Goal: Task Accomplishment & Management: Manage account settings

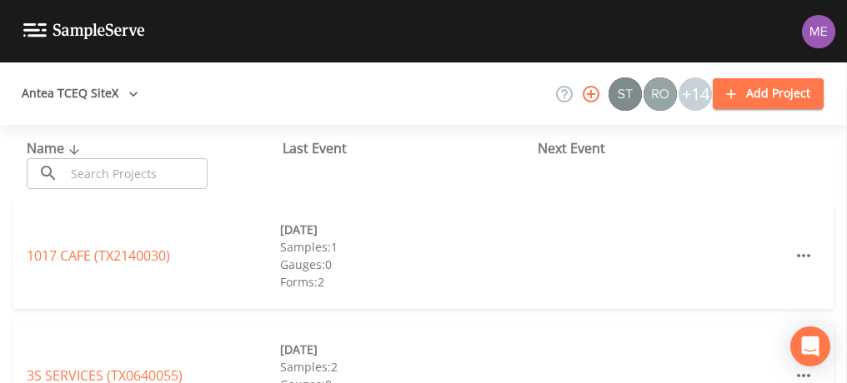
click at [178, 161] on input "text" at bounding box center [136, 173] width 143 height 31
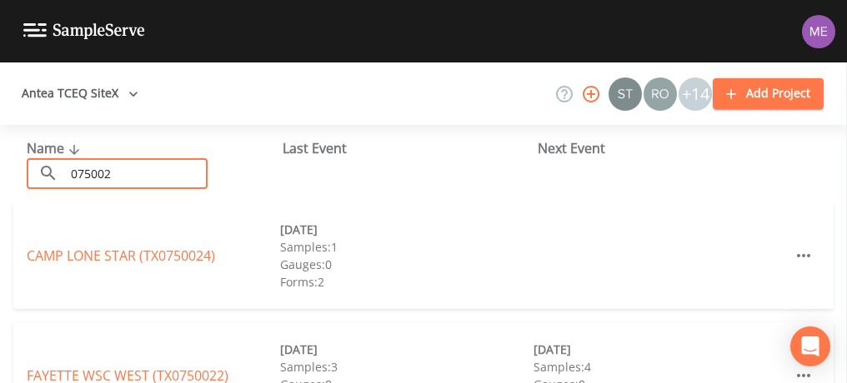
type input "0750022"
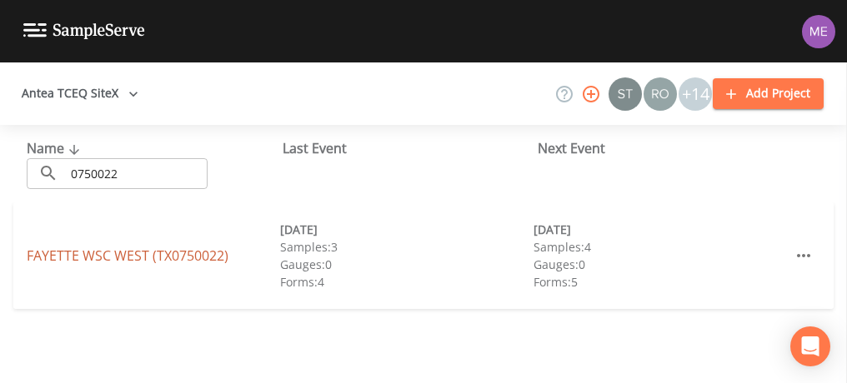
click at [130, 250] on link "[GEOGRAPHIC_DATA] (TX0750022)" at bounding box center [128, 256] width 202 height 18
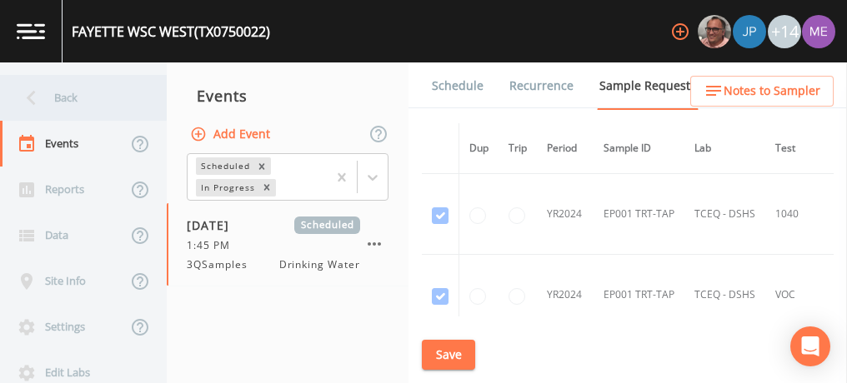
click at [70, 93] on div "Back" at bounding box center [75, 98] width 150 height 46
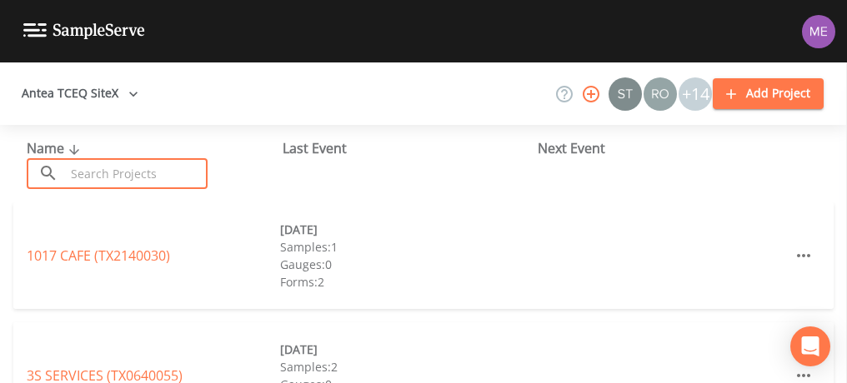
click at [135, 175] on input "text" at bounding box center [136, 173] width 143 height 31
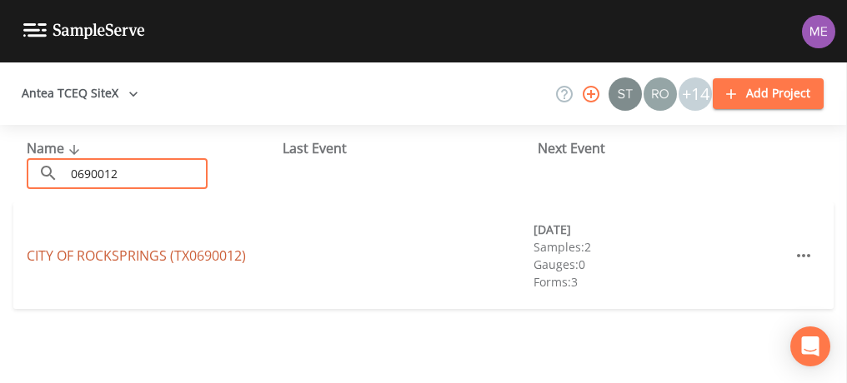
type input "0690012"
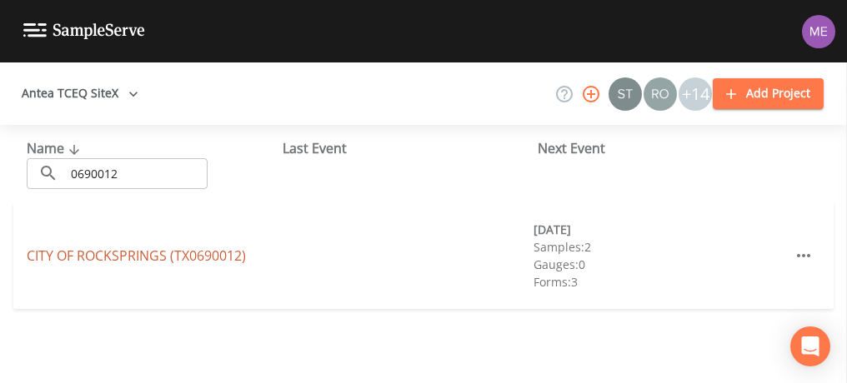
click at [149, 258] on link "CITY OF ROCKSPRINGS (TX0690012)" at bounding box center [136, 256] width 219 height 18
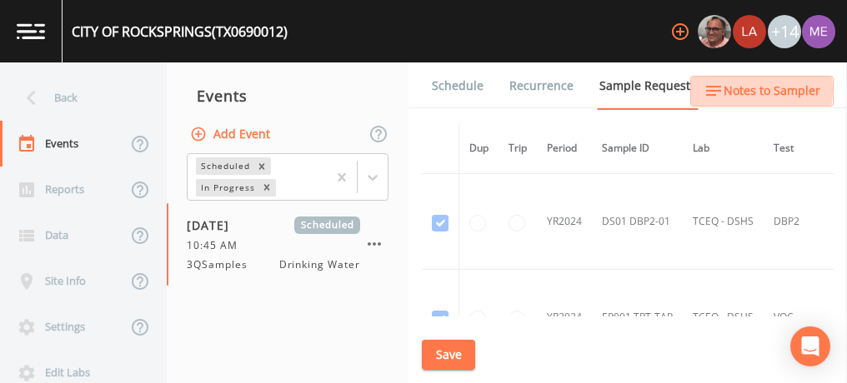
click at [740, 90] on span "Notes to Sampler" at bounding box center [771, 91] width 97 height 21
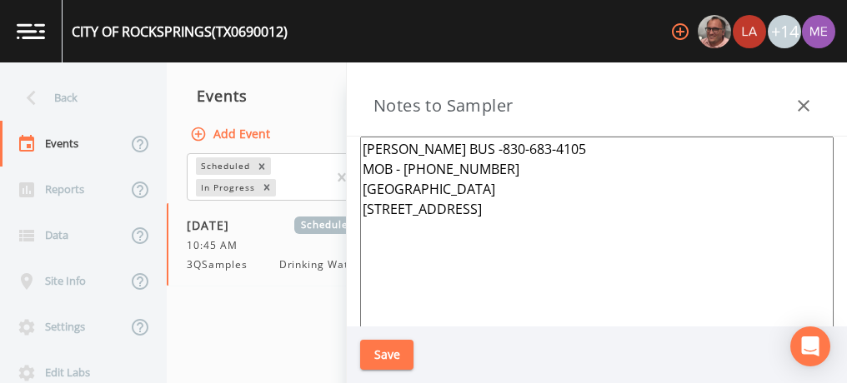
click at [798, 109] on icon "button" at bounding box center [803, 106] width 20 height 20
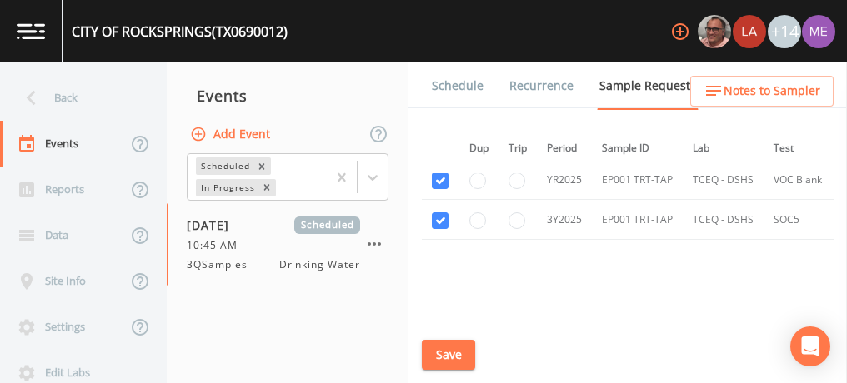
scroll to position [1189, 0]
click at [468, 85] on link "Schedule" at bounding box center [457, 86] width 57 height 47
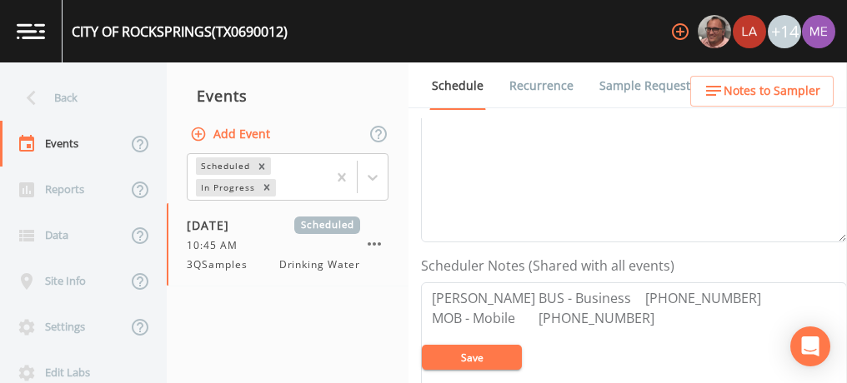
scroll to position [408, 0]
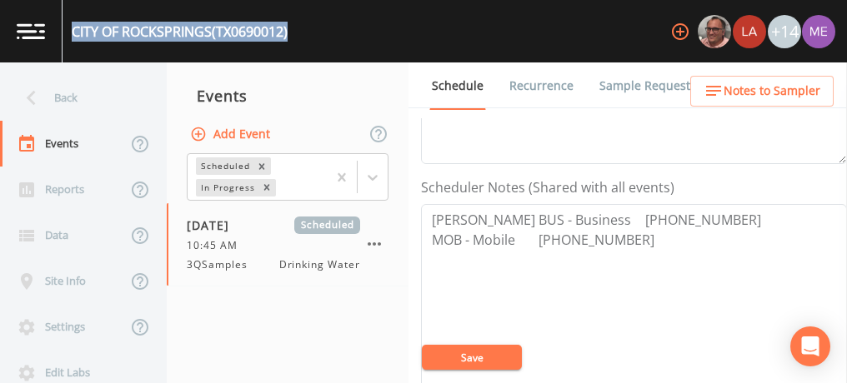
drag, startPoint x: 74, startPoint y: 32, endPoint x: 292, endPoint y: 46, distance: 218.0
click at [292, 46] on div "CITY OF ROCKSPRINGS (TX0690012) +14" at bounding box center [423, 31] width 847 height 63
copy div "CITY OF ROCKSPRINGS (TX0690012)"
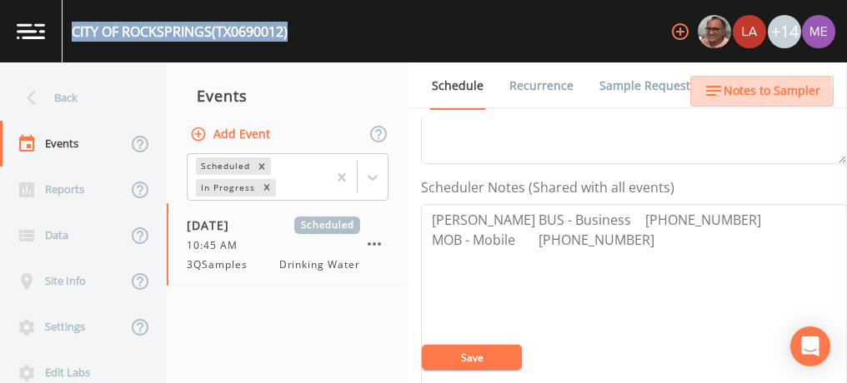
click at [723, 95] on icon "button" at bounding box center [713, 91] width 20 height 20
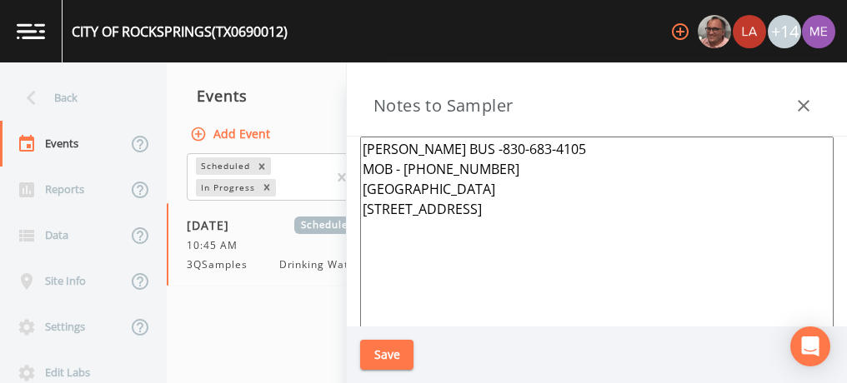
drag, startPoint x: 363, startPoint y: 148, endPoint x: 492, endPoint y: 169, distance: 130.0
click at [492, 169] on textarea "[PERSON_NAME] BUS -830-683-4105 MOB - [PHONE_NUMBER] [GEOGRAPHIC_DATA] [STREET_…" at bounding box center [596, 339] width 473 height 405
click at [399, 352] on button "Save" at bounding box center [386, 355] width 53 height 31
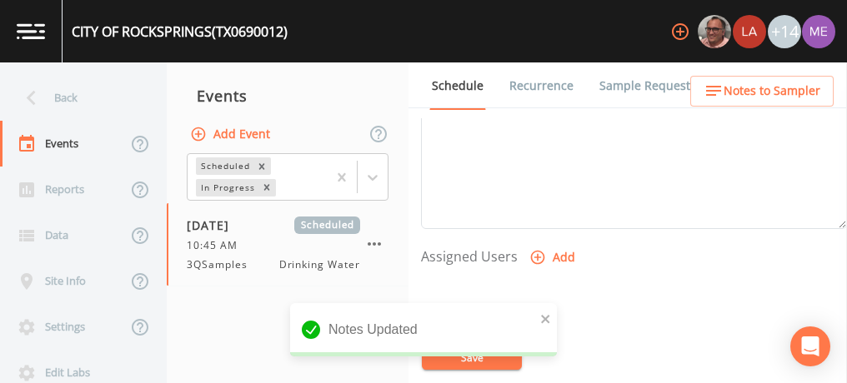
scroll to position [596, 0]
click at [537, 248] on icon "button" at bounding box center [537, 256] width 17 height 17
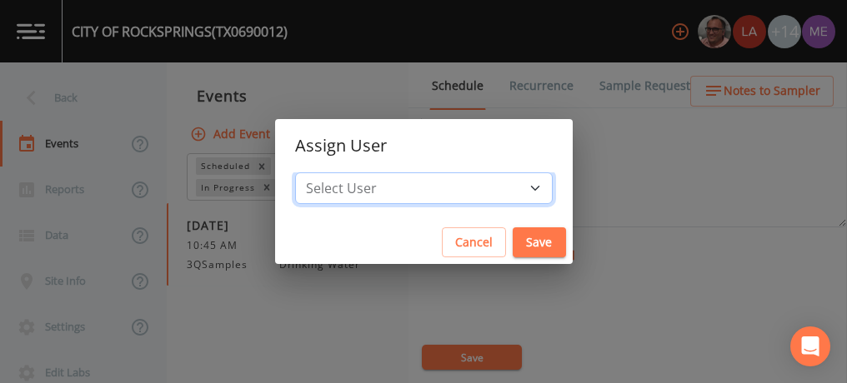
click at [510, 184] on select "Select User [PERSON_NAME] [PERSON_NAME] [PERSON_NAME] [PERSON_NAME] [PERSON_NAM…" at bounding box center [424, 189] width 258 height 32
select select "82fcd260-406f-4720-af66-0de7f1917f1c"
click at [320, 173] on select "Select User [PERSON_NAME] [PERSON_NAME] [PERSON_NAME] [PERSON_NAME] [PERSON_NAM…" at bounding box center [424, 189] width 258 height 32
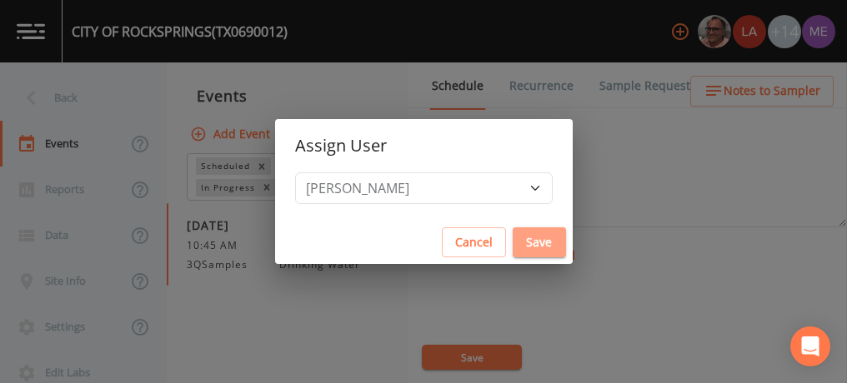
click at [513, 242] on button "Save" at bounding box center [539, 243] width 53 height 31
select select
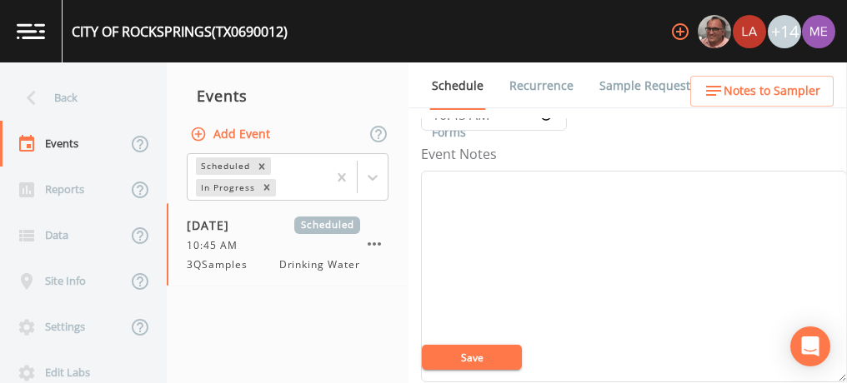
scroll to position [188, 0]
click at [511, 242] on textarea "Event Notes" at bounding box center [634, 279] width 426 height 212
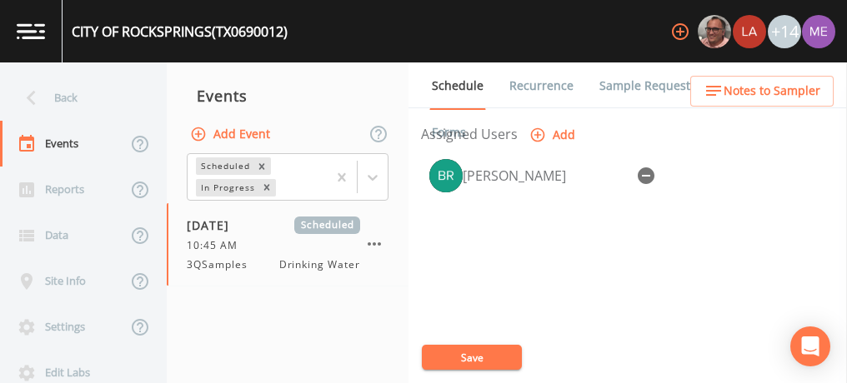
scroll to position [718, 0]
type textarea "confirmed with [PERSON_NAME] 8/13"
click at [468, 363] on button "Save" at bounding box center [472, 357] width 100 height 25
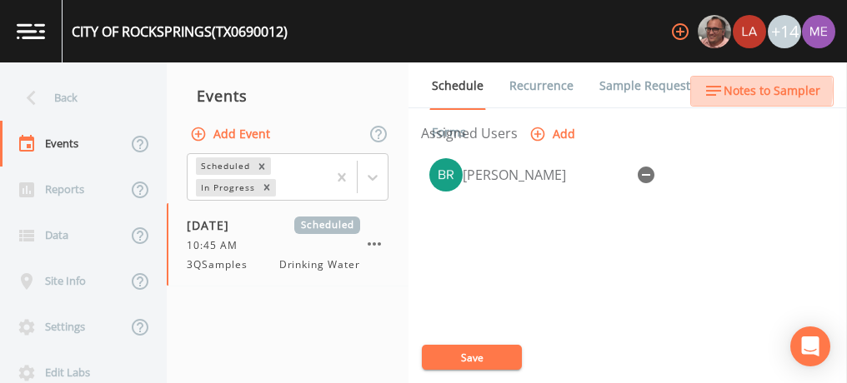
click at [748, 90] on span "Notes to Sampler" at bounding box center [771, 91] width 97 height 21
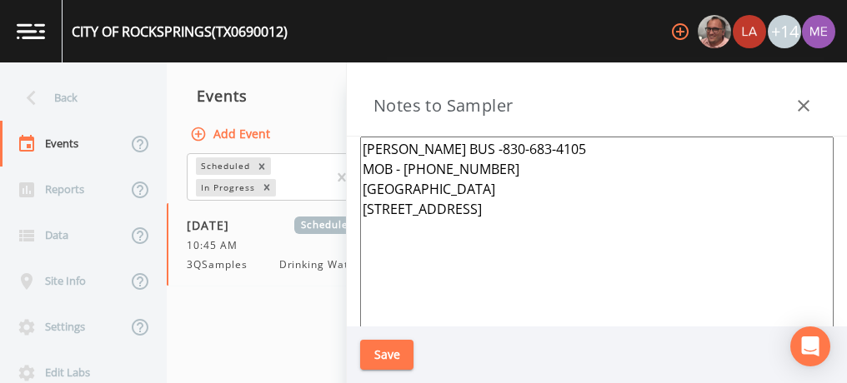
click at [798, 103] on icon "button" at bounding box center [803, 106] width 20 height 20
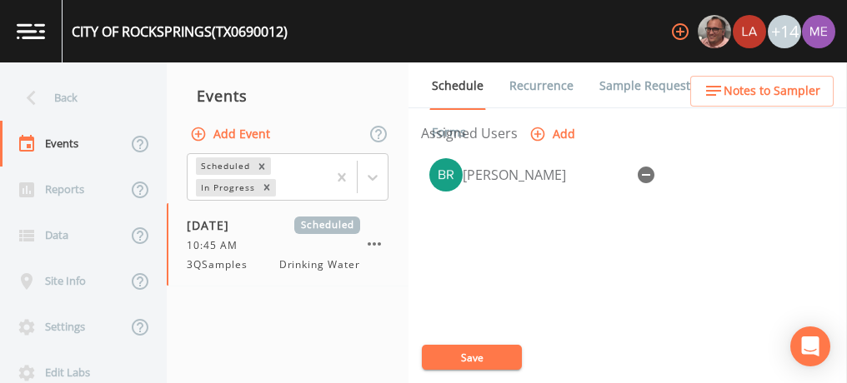
click at [499, 358] on button "Save" at bounding box center [472, 357] width 100 height 25
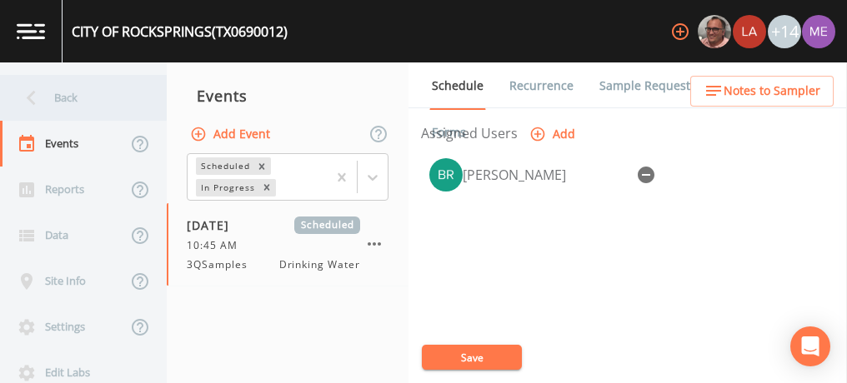
click at [75, 100] on div "Back" at bounding box center [75, 98] width 150 height 46
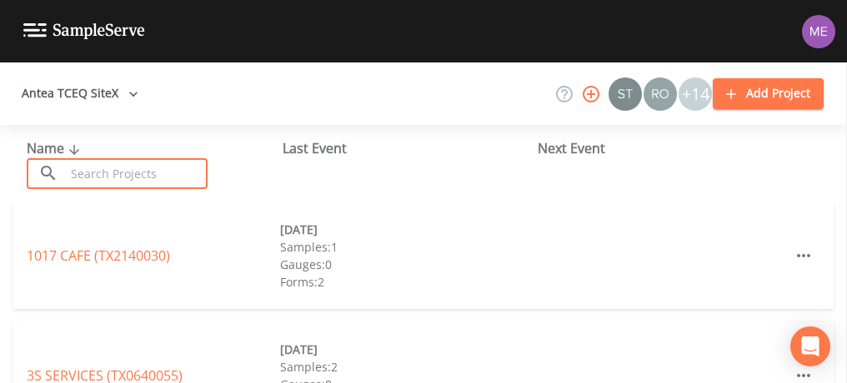
click at [98, 168] on input "text" at bounding box center [136, 173] width 143 height 31
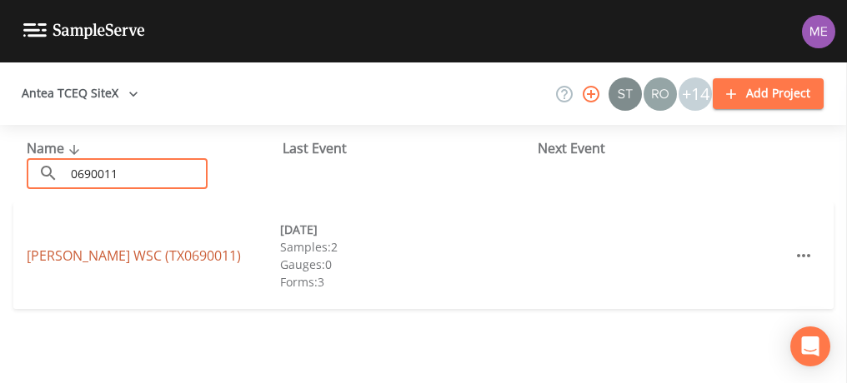
type input "0690011"
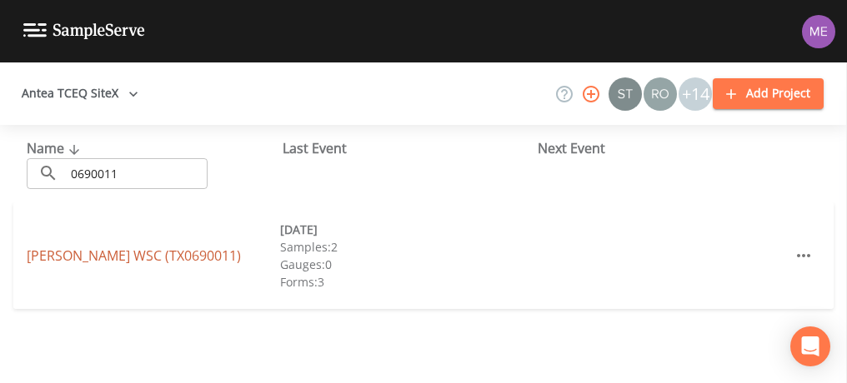
click at [122, 258] on link "[PERSON_NAME] WSC (TX0690011)" at bounding box center [134, 256] width 214 height 18
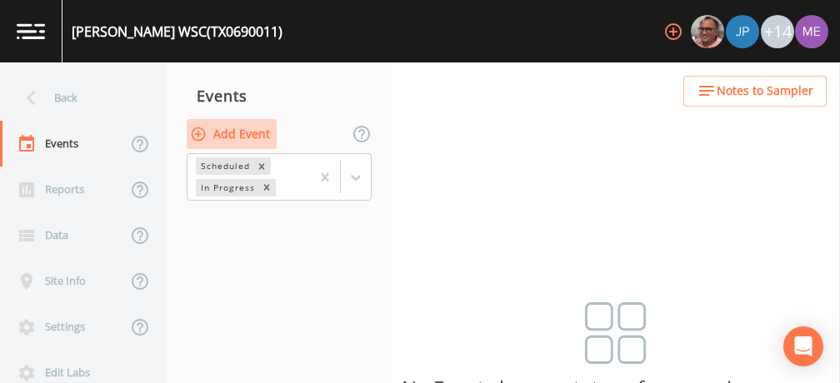
click at [258, 137] on button "Add Event" at bounding box center [232, 134] width 90 height 31
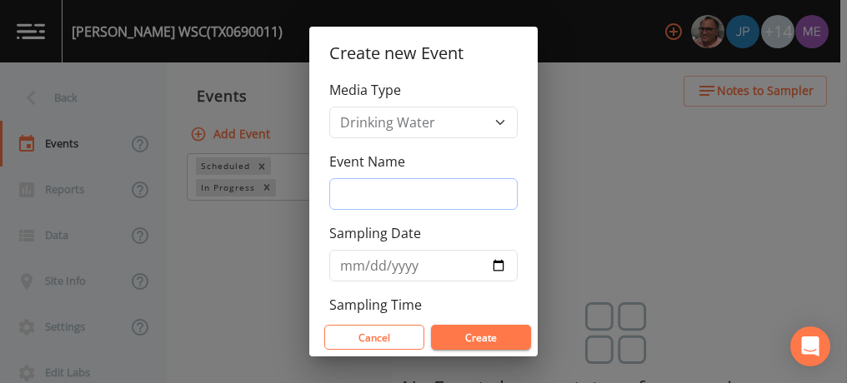
click at [367, 198] on input "Event Name" at bounding box center [423, 194] width 188 height 32
type input "3QSamples"
type input "[DATE]"
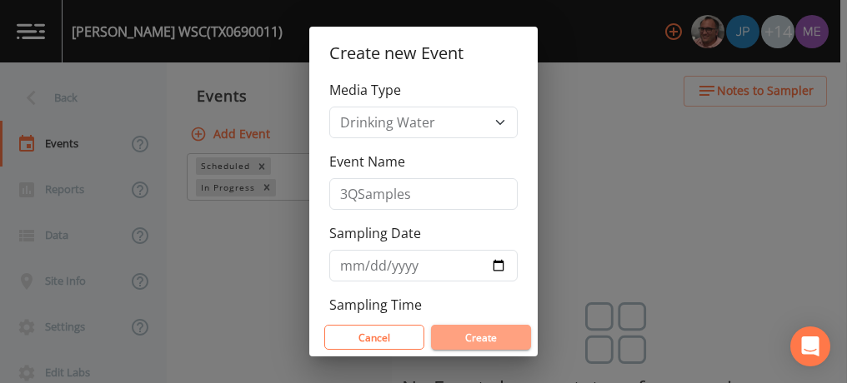
click at [481, 337] on button "Create" at bounding box center [481, 337] width 100 height 25
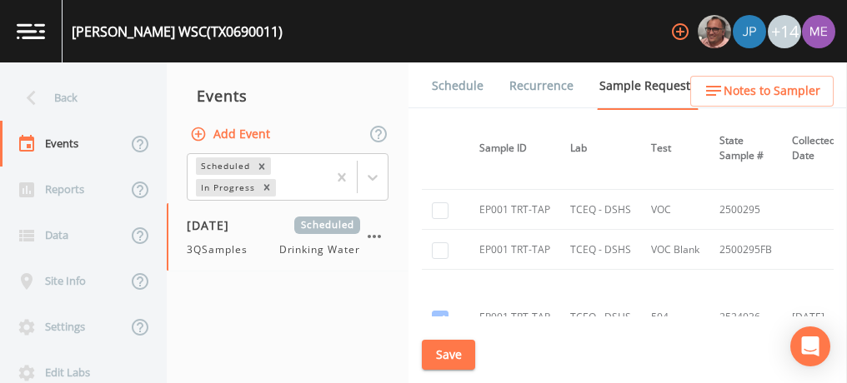
scroll to position [1238, 124]
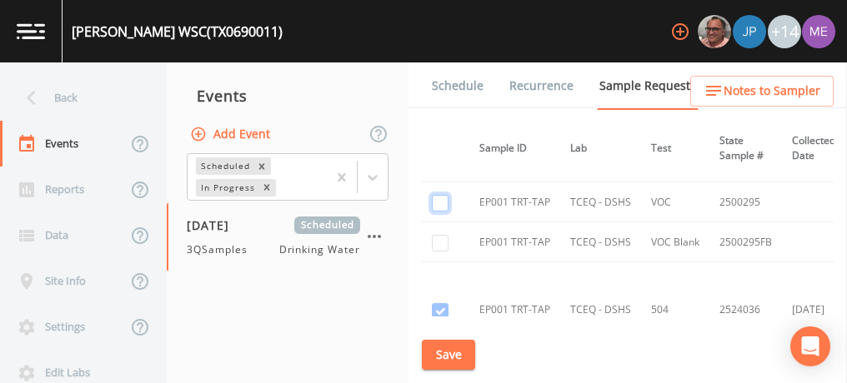
checkbox input "true"
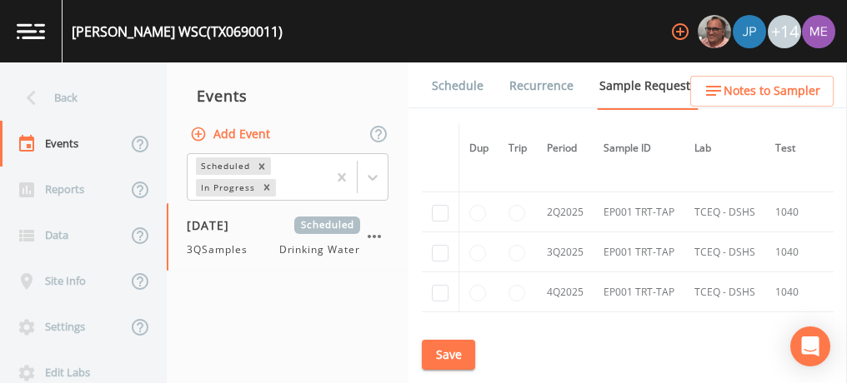
scroll to position [1878, 0]
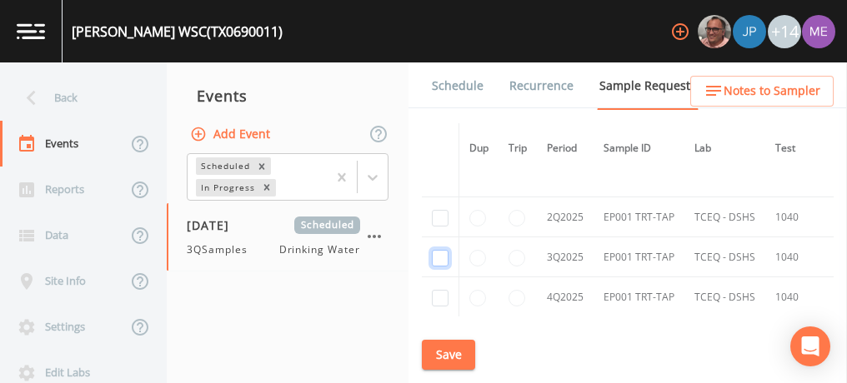
checkbox input "true"
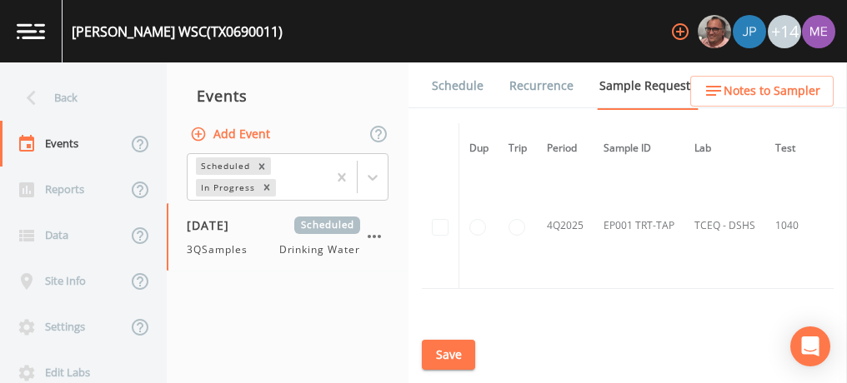
scroll to position [1803, 0]
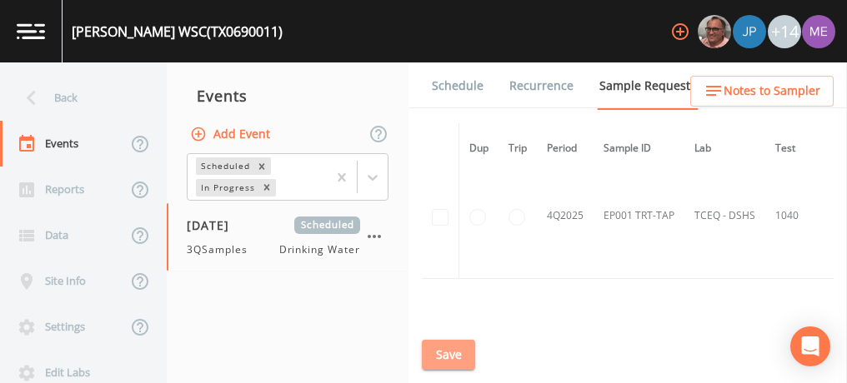
click at [466, 361] on button "Save" at bounding box center [448, 355] width 53 height 31
click at [453, 83] on link "Schedule" at bounding box center [457, 86] width 57 height 47
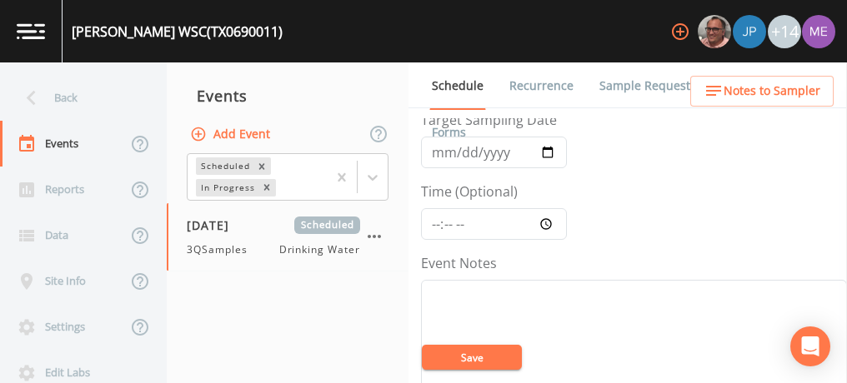
scroll to position [80, 0]
click at [434, 221] on input "Time (Optional)" at bounding box center [494, 224] width 146 height 32
type input "11:45"
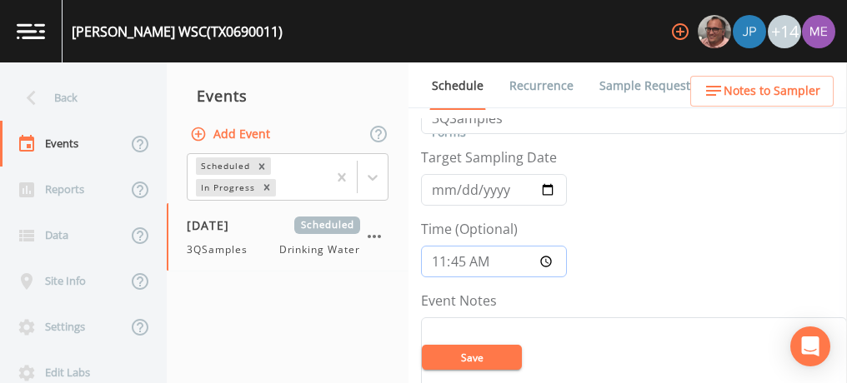
scroll to position [28, 0]
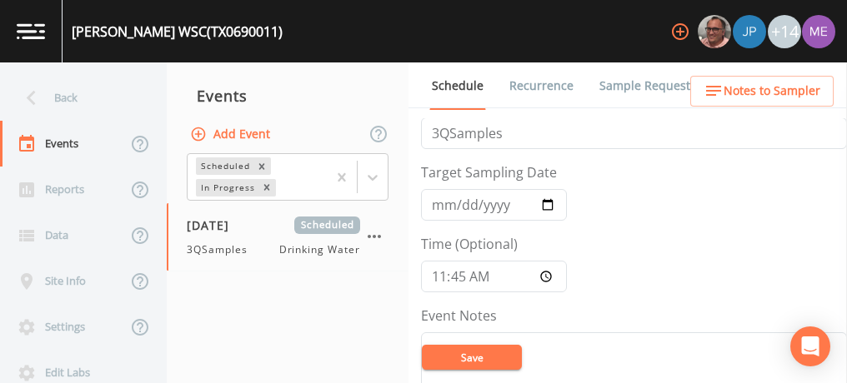
click at [475, 363] on button "Save" at bounding box center [472, 357] width 100 height 25
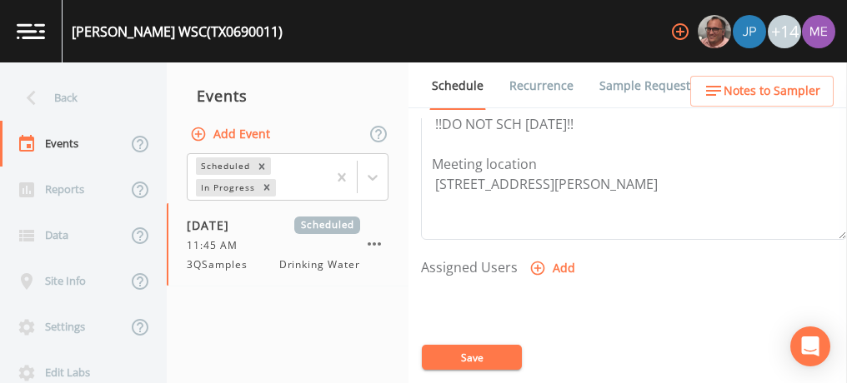
scroll to position [585, 0]
click at [551, 260] on button "Add" at bounding box center [554, 267] width 56 height 31
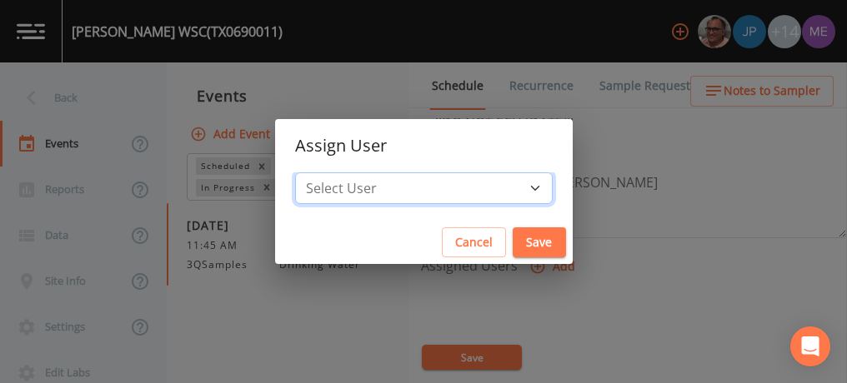
click at [508, 185] on select "Select User [PERSON_NAME] [PERSON_NAME] [PERSON_NAME] [PERSON_NAME] [PERSON_NAM…" at bounding box center [424, 189] width 258 height 32
select select "82fcd260-406f-4720-af66-0de7f1917f1c"
click at [320, 173] on select "Select User [PERSON_NAME] [PERSON_NAME] [PERSON_NAME] [PERSON_NAME] [PERSON_NAM…" at bounding box center [424, 189] width 258 height 32
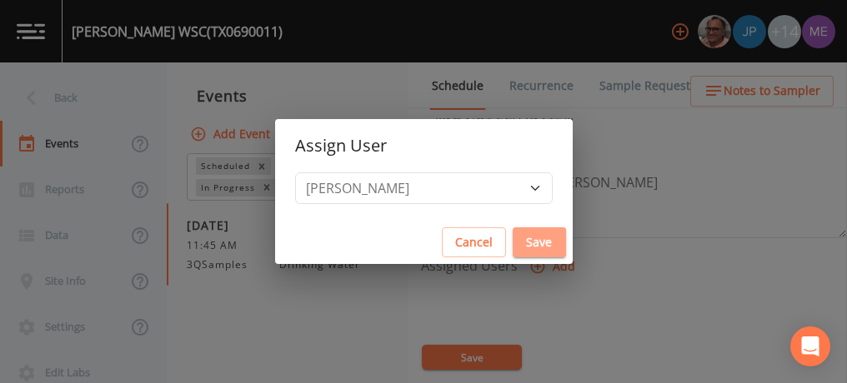
click at [513, 253] on button "Save" at bounding box center [539, 243] width 53 height 31
select select
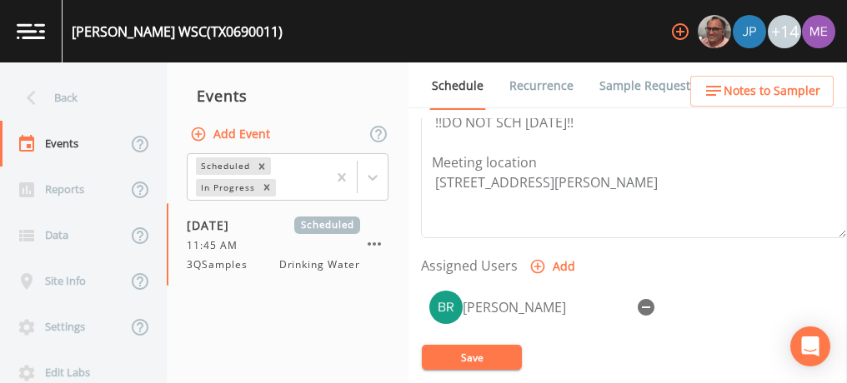
click at [487, 356] on button "Save" at bounding box center [472, 357] width 100 height 25
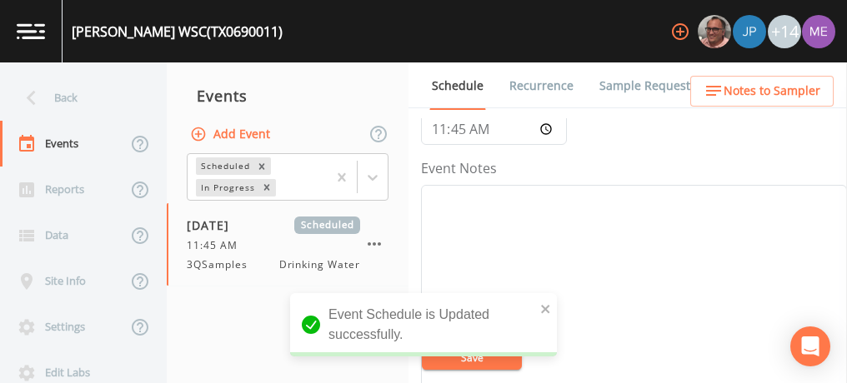
scroll to position [176, 0]
click at [589, 195] on textarea "Event Notes" at bounding box center [634, 290] width 426 height 212
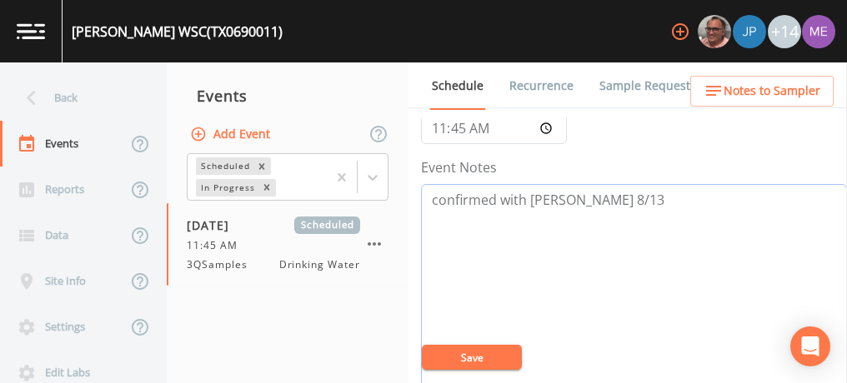
type textarea "confirmed with [PERSON_NAME] 8/13"
click at [488, 353] on button "Save" at bounding box center [472, 357] width 100 height 25
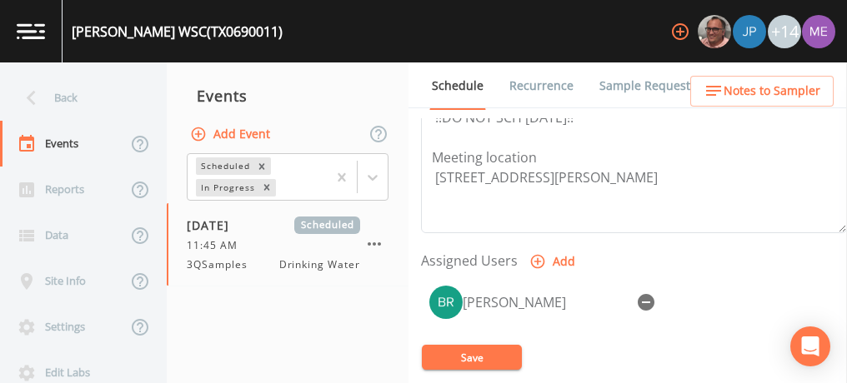
scroll to position [590, 0]
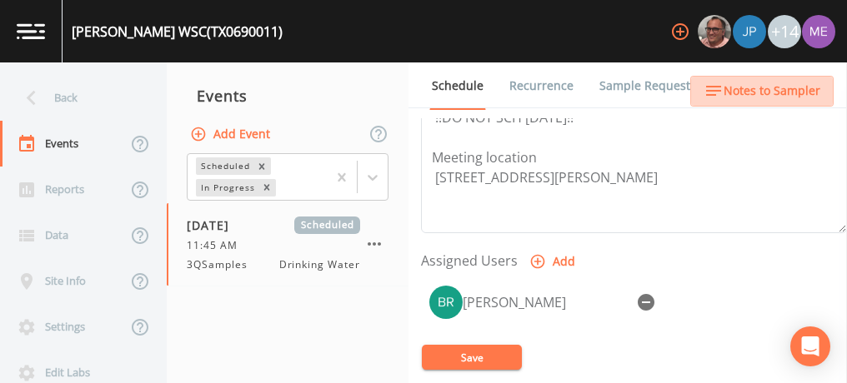
click at [788, 85] on span "Notes to Sampler" at bounding box center [771, 91] width 97 height 21
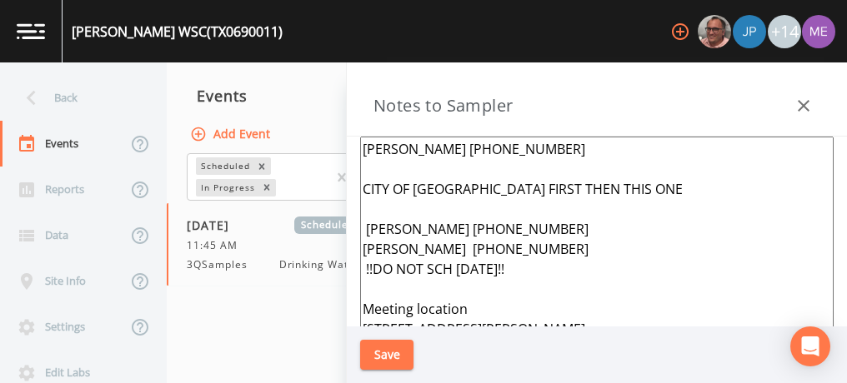
click at [633, 191] on textarea "[PERSON_NAME] [PHONE_NUMBER] CITY OF [GEOGRAPHIC_DATA] FIRST THEN THIS ONE [PER…" at bounding box center [596, 339] width 473 height 405
type textarea "[PERSON_NAME] [PHONE_NUMBER] [GEOGRAPHIC_DATA] then city of [GEOGRAPHIC_DATA] […"
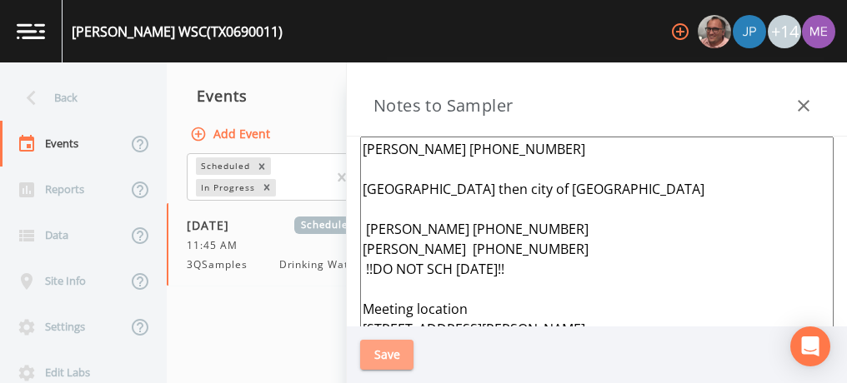
click at [398, 358] on button "Save" at bounding box center [386, 355] width 53 height 31
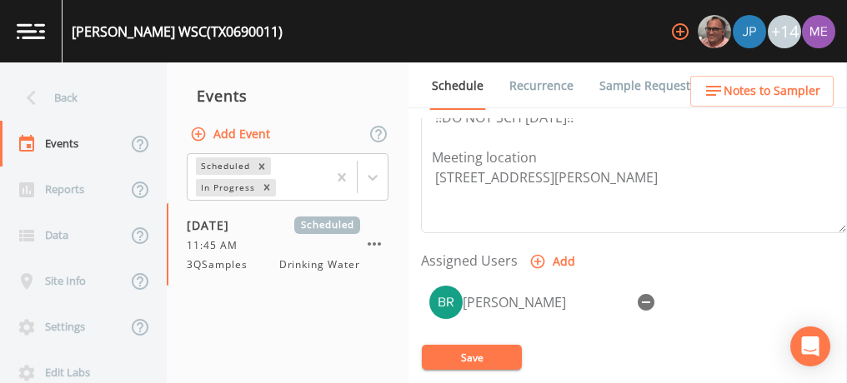
click at [618, 88] on link "Sample Requests" at bounding box center [648, 86] width 102 height 47
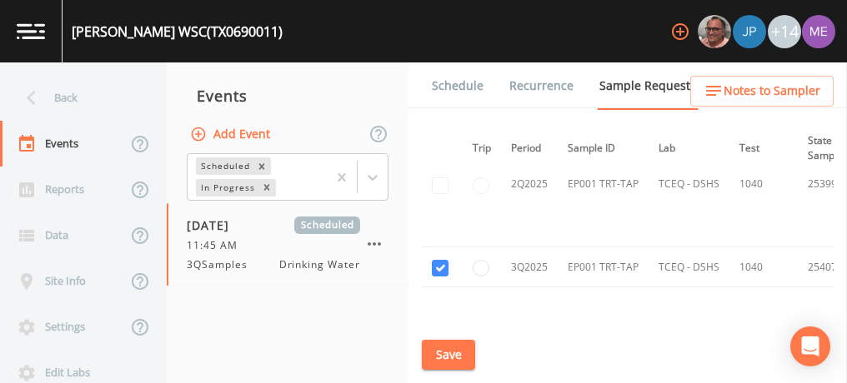
scroll to position [1669, 36]
click at [451, 348] on button "Save" at bounding box center [448, 355] width 53 height 31
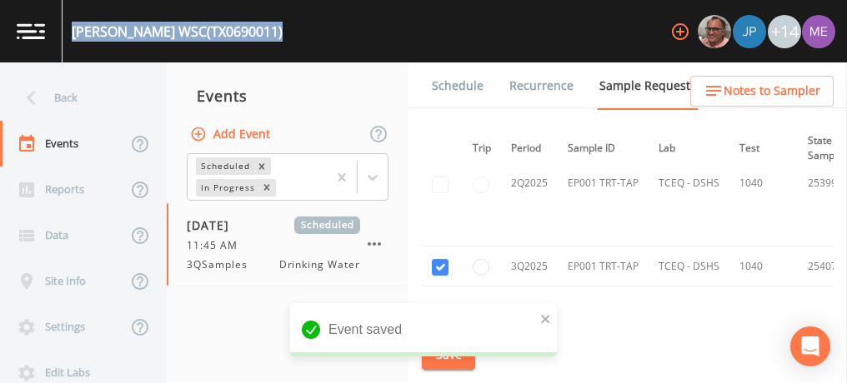
drag, startPoint x: 74, startPoint y: 29, endPoint x: 259, endPoint y: 33, distance: 185.0
click at [259, 33] on div "[PERSON_NAME] WSC (TX0690011) +14" at bounding box center [423, 31] width 847 height 63
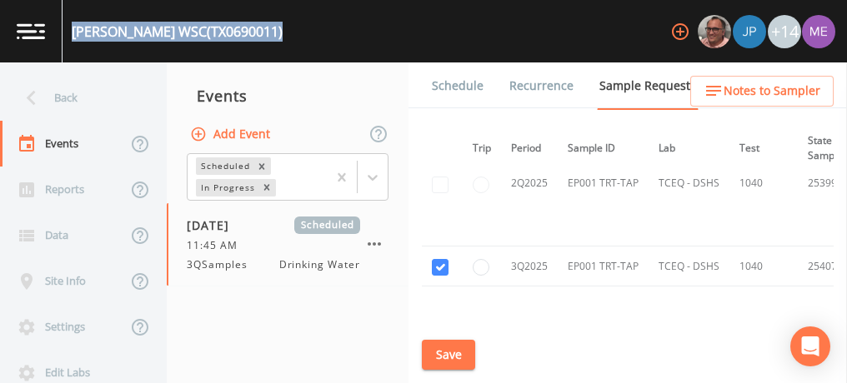
copy div "[PERSON_NAME] WSC (TX0690011)"
click at [444, 353] on button "Save" at bounding box center [448, 355] width 53 height 31
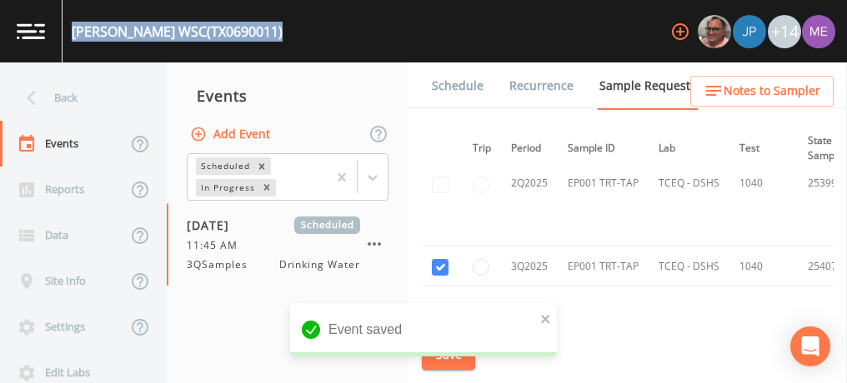
click at [445, 82] on link "Schedule" at bounding box center [457, 86] width 57 height 47
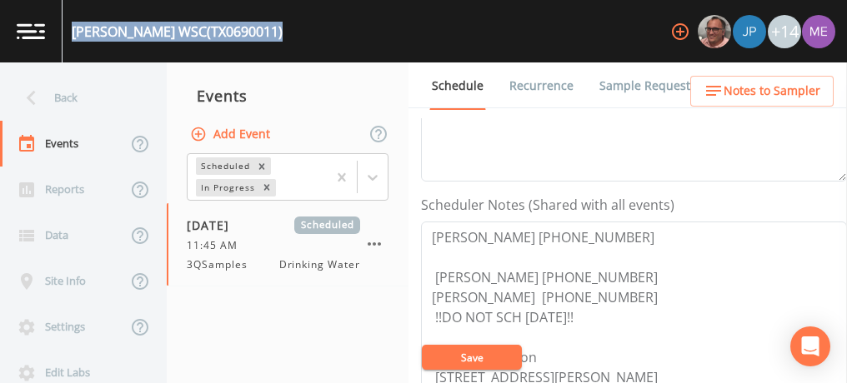
scroll to position [391, 0]
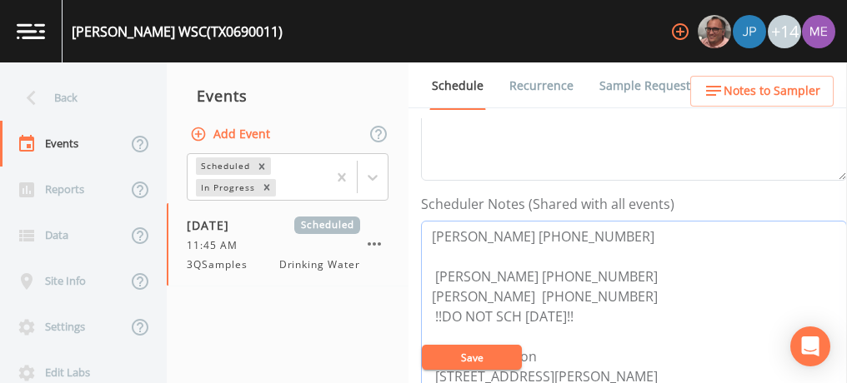
drag, startPoint x: 432, startPoint y: 233, endPoint x: 593, endPoint y: 226, distance: 161.0
click at [593, 226] on textarea "[PERSON_NAME] [PHONE_NUMBER] [PERSON_NAME] [PHONE_NUMBER] [PERSON_NAME] [PHONE_…" at bounding box center [634, 327] width 426 height 212
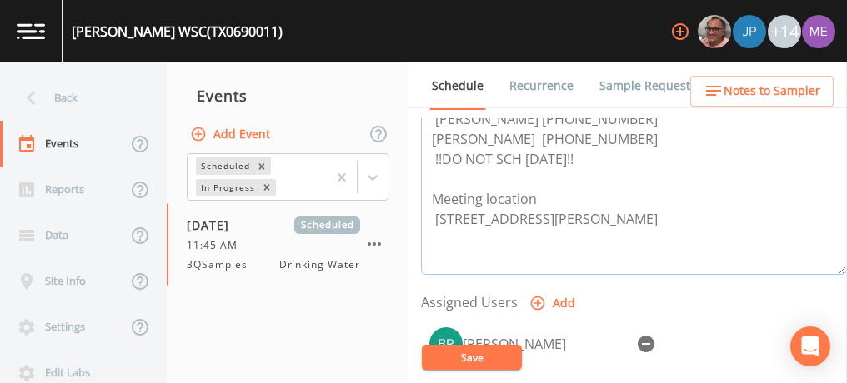
scroll to position [617, 0]
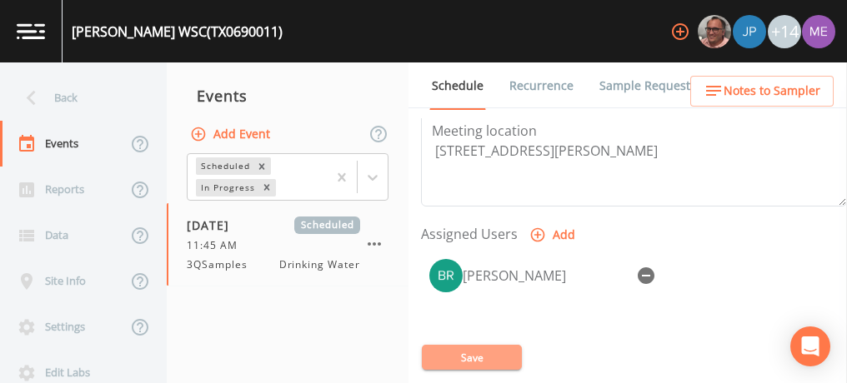
click at [453, 354] on button "Save" at bounding box center [472, 357] width 100 height 25
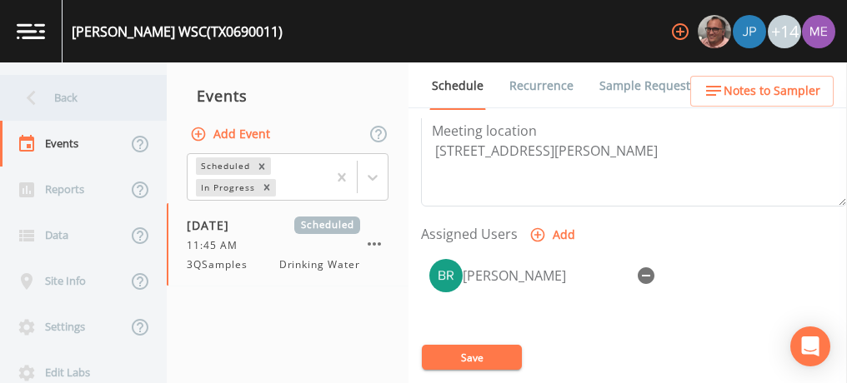
click at [75, 96] on div "Back" at bounding box center [75, 98] width 150 height 46
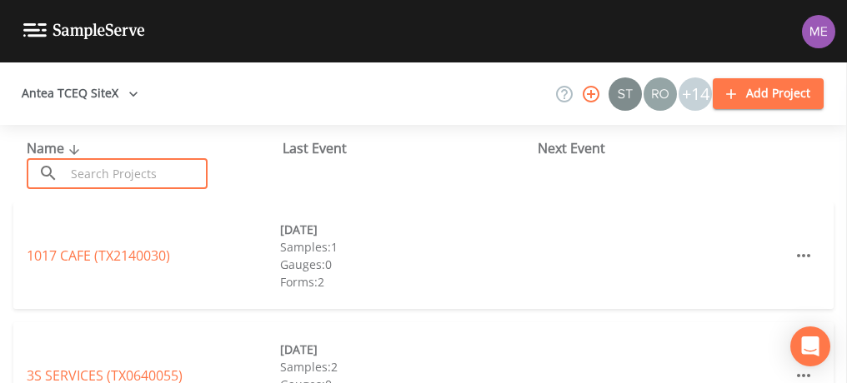
click at [139, 170] on input "text" at bounding box center [136, 173] width 143 height 31
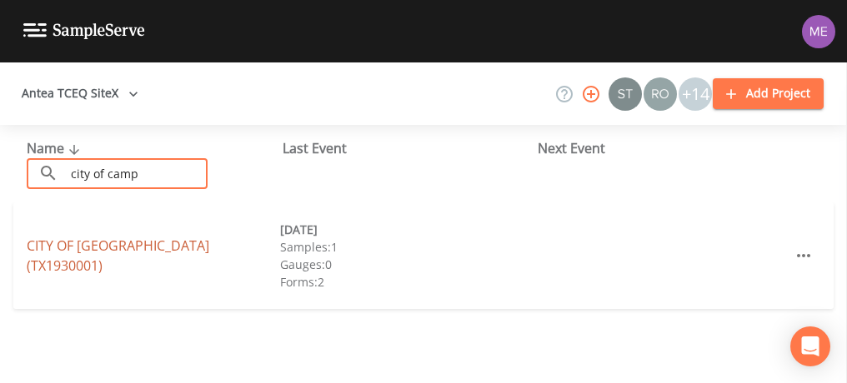
type input "city of camp"
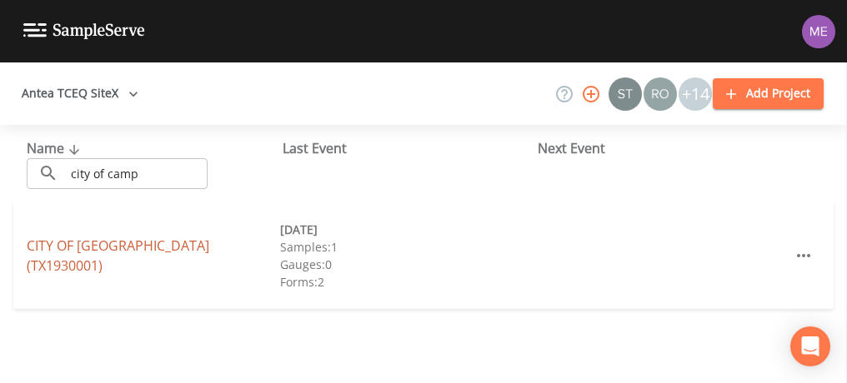
click at [70, 253] on link "CITY OF [GEOGRAPHIC_DATA] (TX1930001)" at bounding box center [118, 256] width 183 height 38
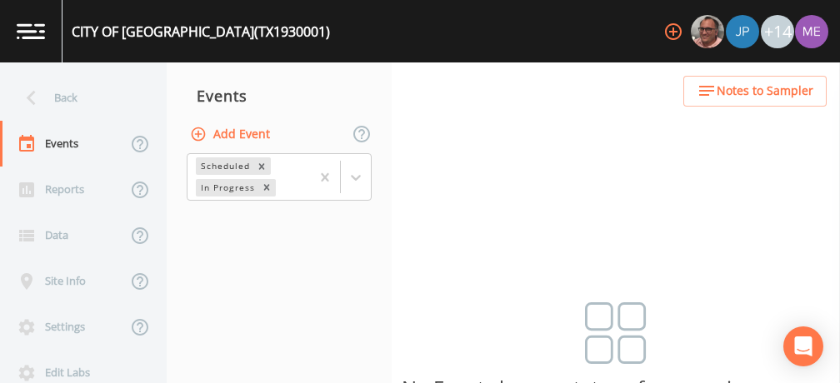
click at [235, 130] on button "Add Event" at bounding box center [232, 134] width 90 height 31
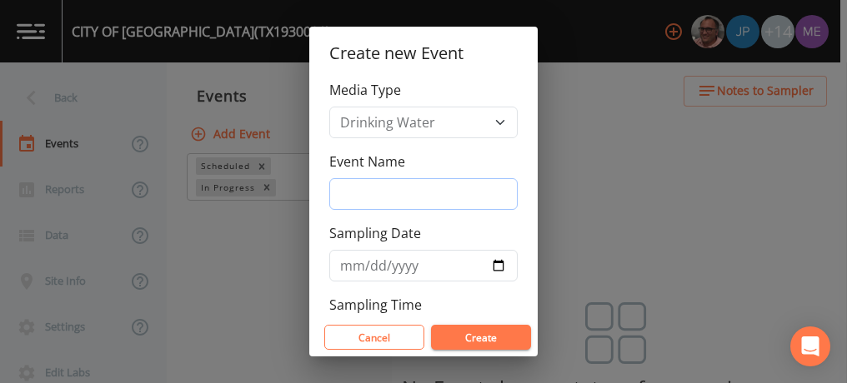
click at [375, 188] on input "Event Name" at bounding box center [423, 194] width 188 height 32
type input "3QSamples"
type input "[DATE]"
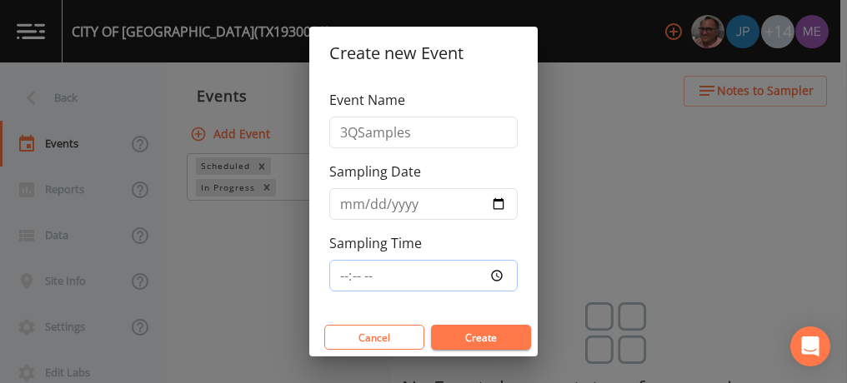
click at [343, 275] on input "Sampling Time" at bounding box center [423, 276] width 188 height 32
type input "11:45"
click at [458, 343] on button "Create" at bounding box center [481, 337] width 100 height 25
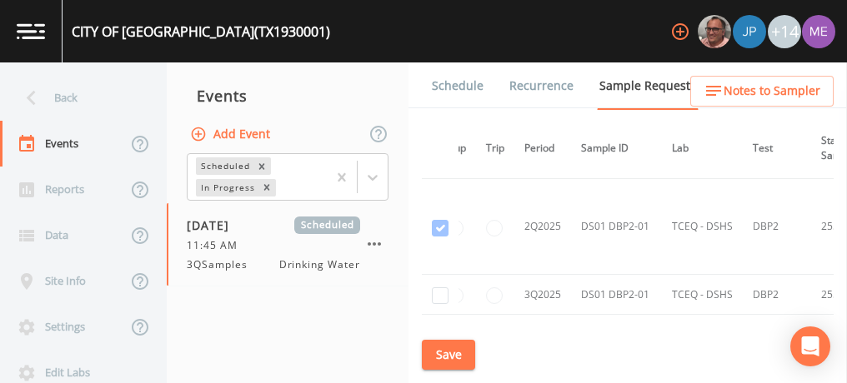
scroll to position [2103, 12]
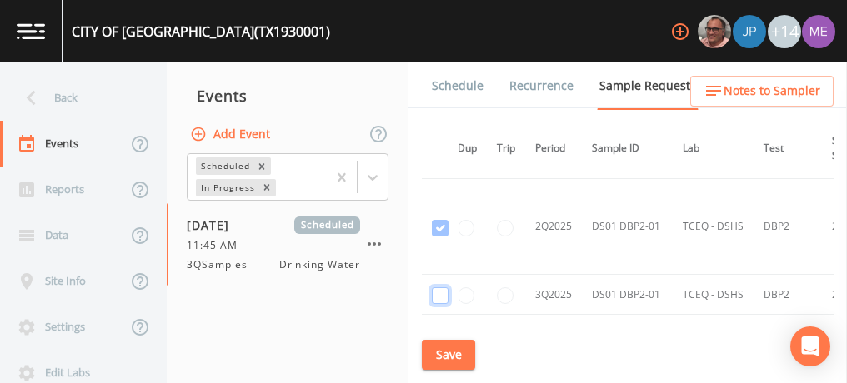
checkbox input "true"
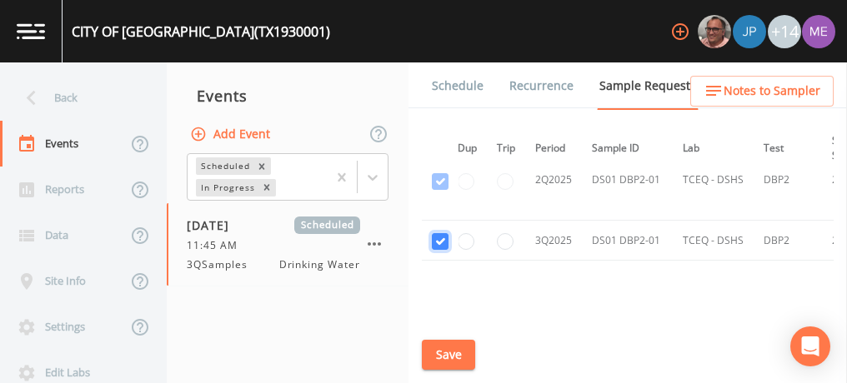
scroll to position [1812, 12]
click at [453, 350] on button "Save" at bounding box center [448, 355] width 53 height 31
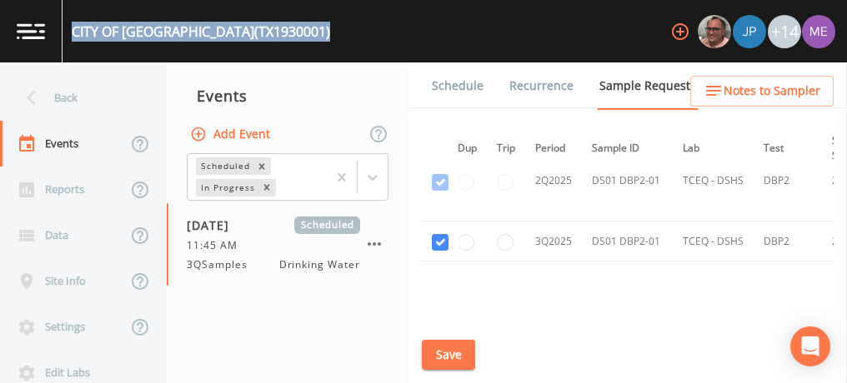
drag, startPoint x: 71, startPoint y: 33, endPoint x: 292, endPoint y: 36, distance: 220.9
click at [292, 36] on div "CITY OF [GEOGRAPHIC_DATA] (TX1930001) +14" at bounding box center [423, 31] width 847 height 63
copy div "CITY OF [GEOGRAPHIC_DATA] (TX1930001)"
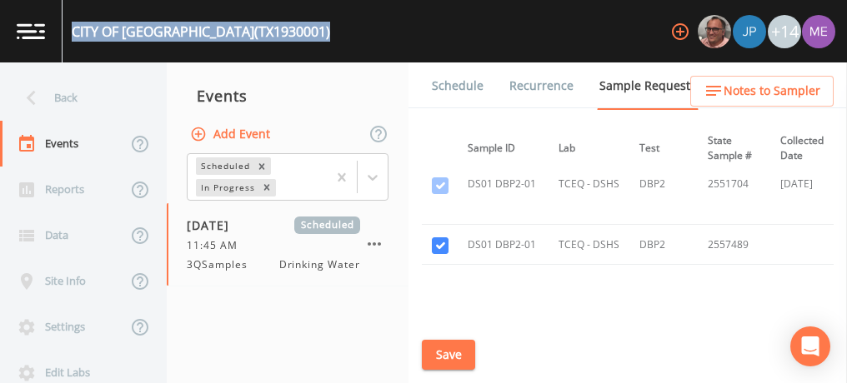
scroll to position [1811, 136]
click at [473, 84] on link "Schedule" at bounding box center [457, 86] width 57 height 47
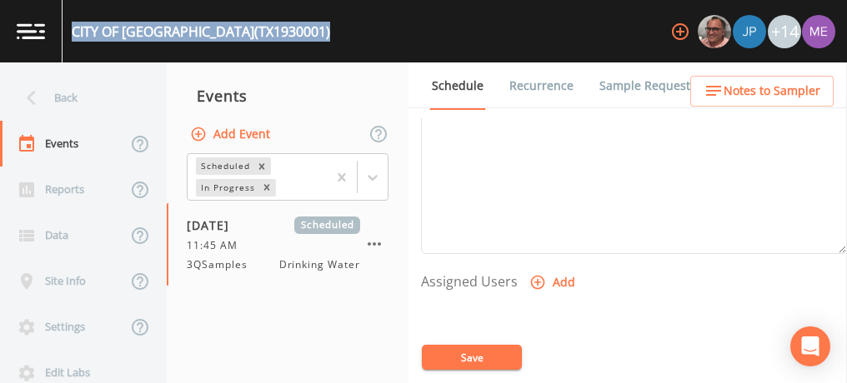
scroll to position [570, 0]
click at [542, 273] on icon "button" at bounding box center [537, 281] width 17 height 17
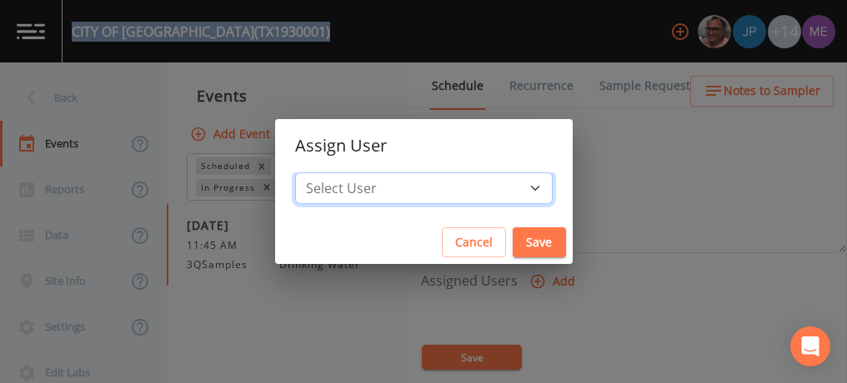
click at [511, 187] on select "Select User [PERSON_NAME] [PERSON_NAME] [PERSON_NAME] [PERSON_NAME] [PERSON_NAM…" at bounding box center [424, 189] width 258 height 32
select select "82fcd260-406f-4720-af66-0de7f1917f1c"
click at [320, 173] on select "Select User [PERSON_NAME] [PERSON_NAME] [PERSON_NAME] [PERSON_NAME] [PERSON_NAM…" at bounding box center [424, 189] width 258 height 32
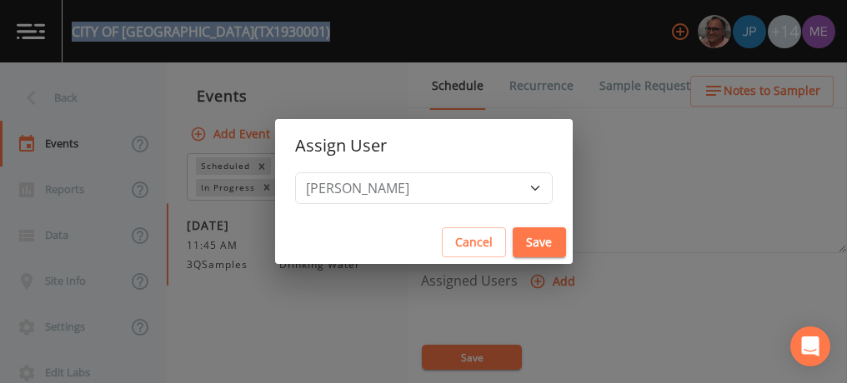
click at [513, 233] on button "Save" at bounding box center [539, 243] width 53 height 31
select select
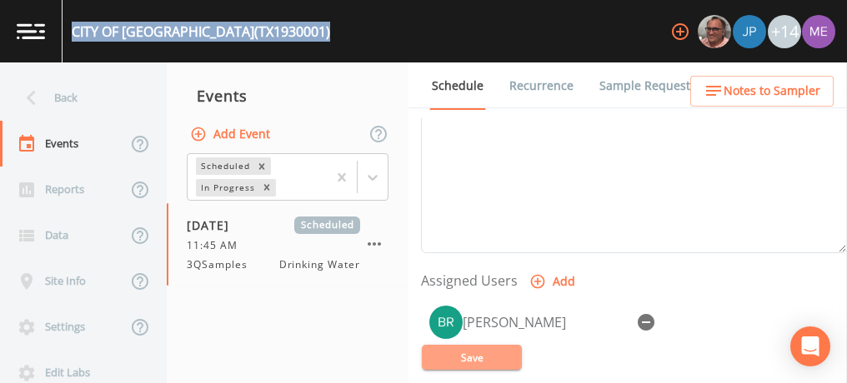
click at [483, 353] on button "Save" at bounding box center [472, 357] width 100 height 25
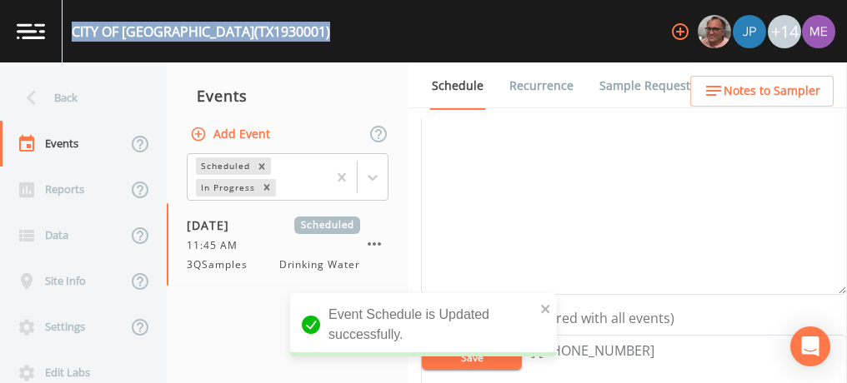
scroll to position [277, 0]
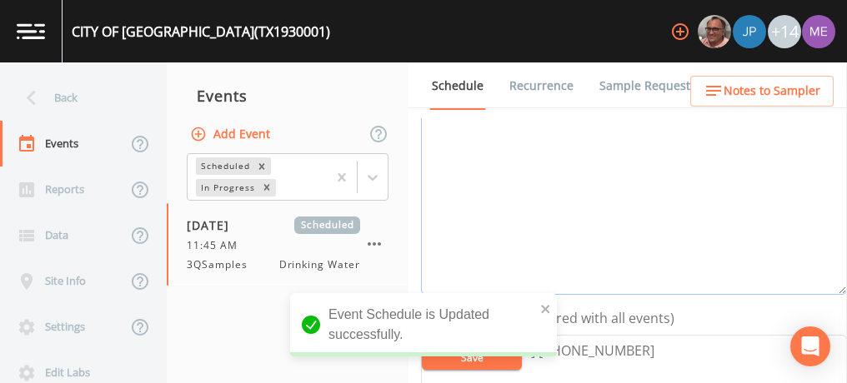
click at [523, 194] on textarea "Event Notes" at bounding box center [634, 189] width 426 height 212
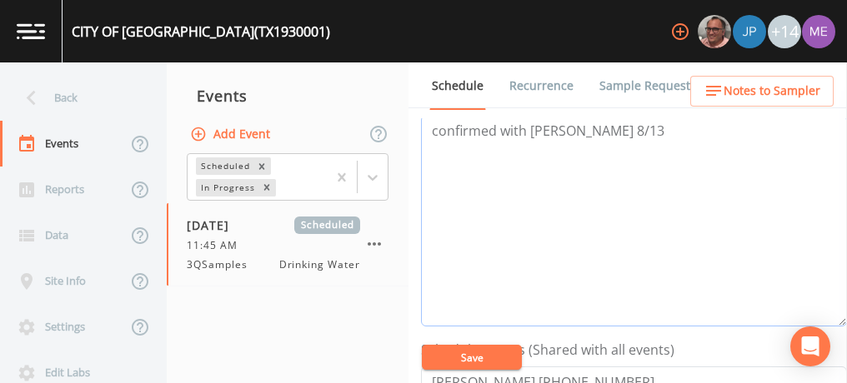
type textarea "confirmed with [PERSON_NAME] 8/13"
click at [495, 354] on button "Save" at bounding box center [472, 357] width 100 height 25
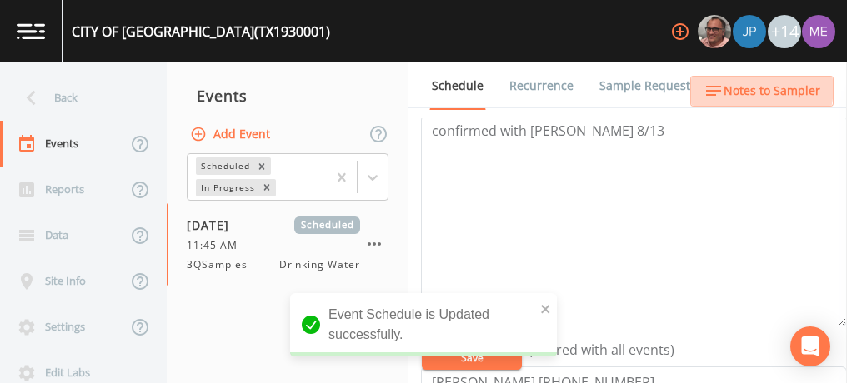
click at [738, 86] on span "Notes to Sampler" at bounding box center [771, 91] width 97 height 21
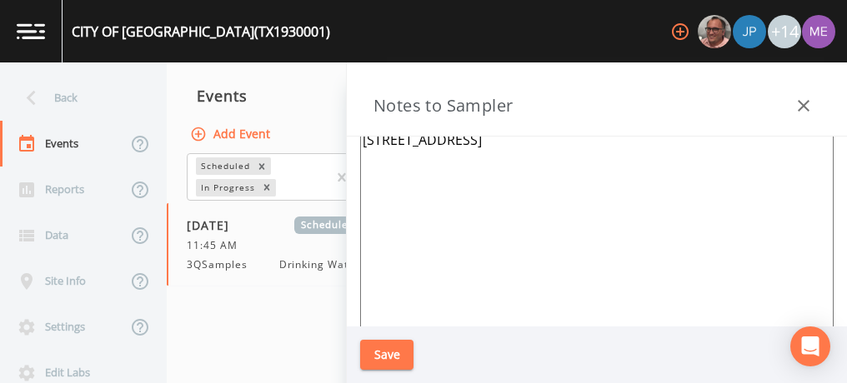
scroll to position [0, 0]
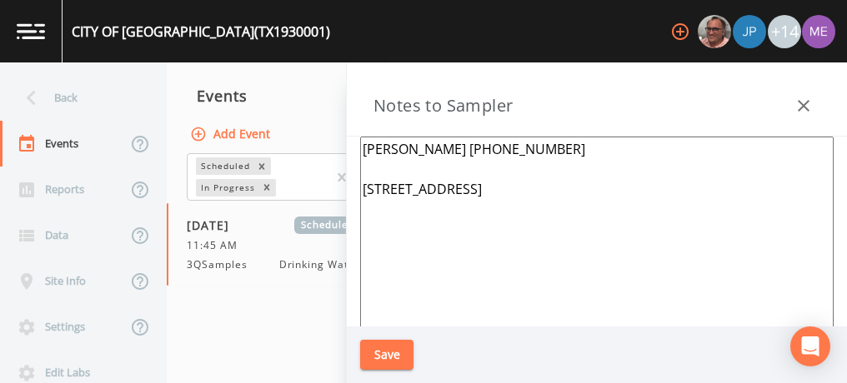
click at [803, 99] on icon "button" at bounding box center [803, 106] width 20 height 20
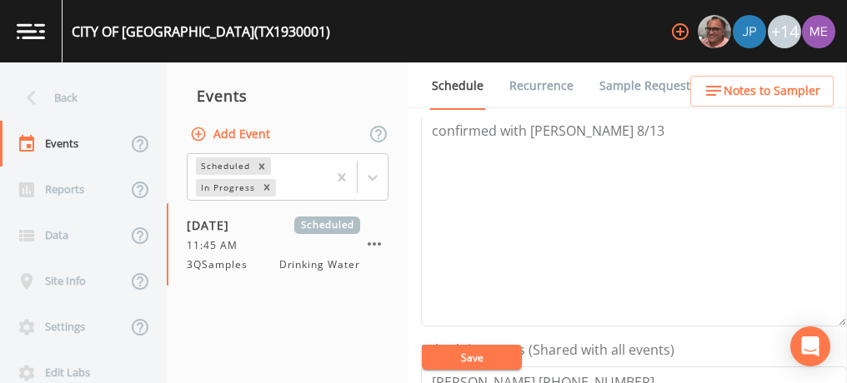
click at [477, 353] on button "Save" at bounding box center [472, 357] width 100 height 25
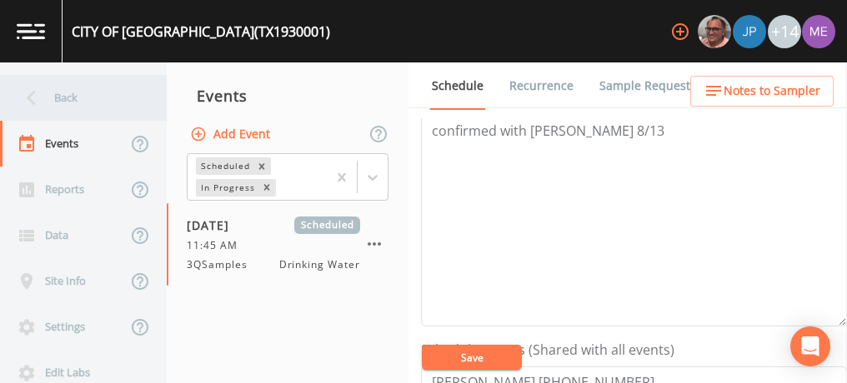
click at [53, 95] on div "Back" at bounding box center [75, 98] width 150 height 46
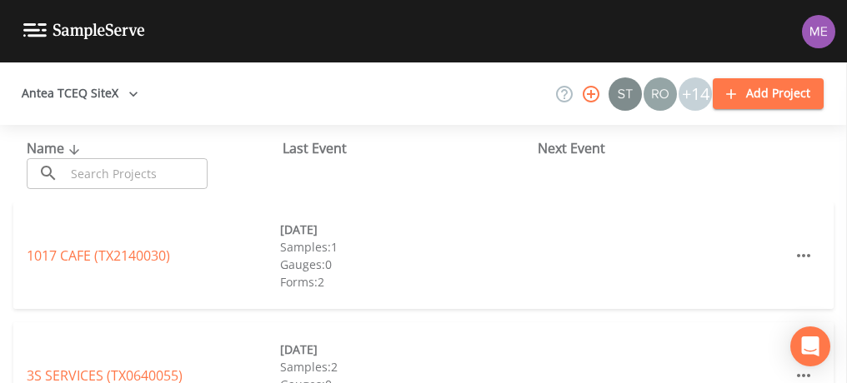
click at [97, 172] on input "text" at bounding box center [136, 173] width 143 height 31
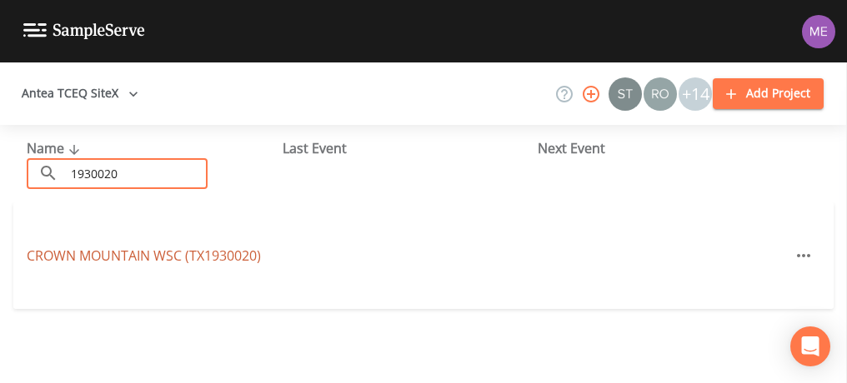
type input "1930020"
click at [121, 255] on link "CROWN MOUNTAIN WSC (TX1930020)" at bounding box center [144, 256] width 234 height 18
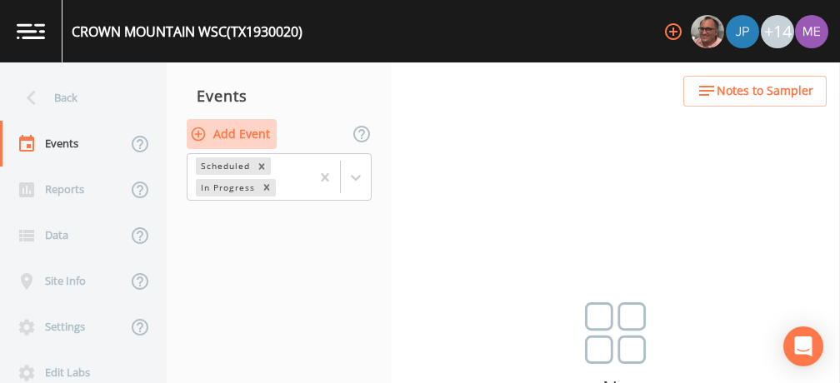
click at [264, 134] on button "Add Event" at bounding box center [232, 134] width 90 height 31
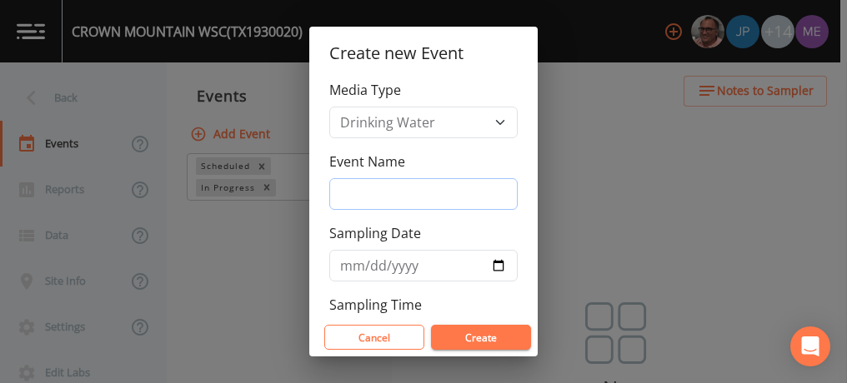
click at [361, 188] on input "Event Name" at bounding box center [423, 194] width 188 height 32
type input "3QSamples"
type input "[DATE]"
click at [472, 337] on button "Create" at bounding box center [481, 337] width 100 height 25
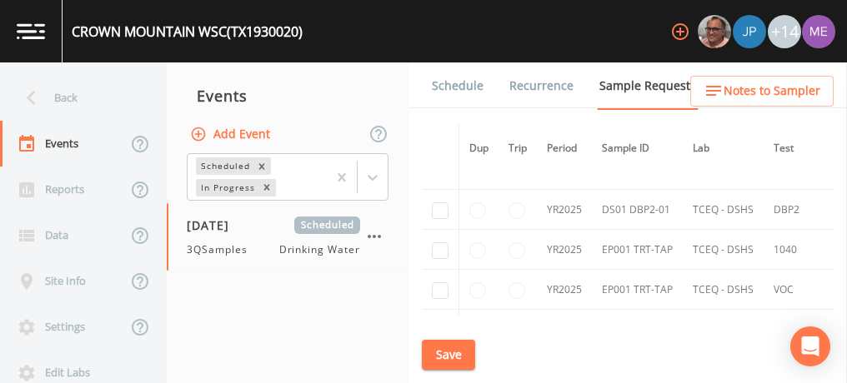
scroll to position [950, 0]
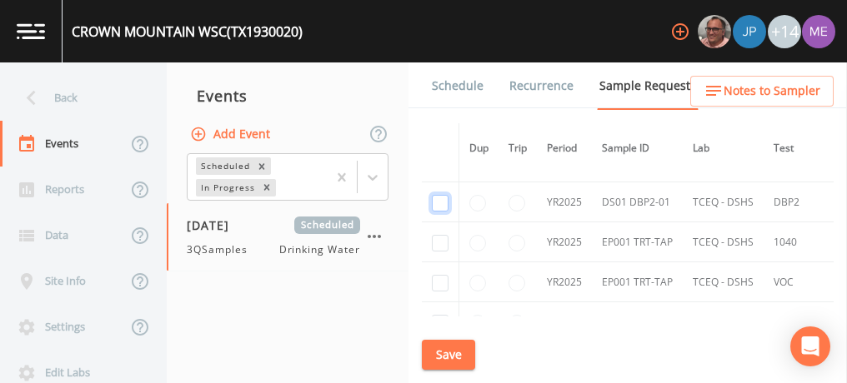
checkbox input "true"
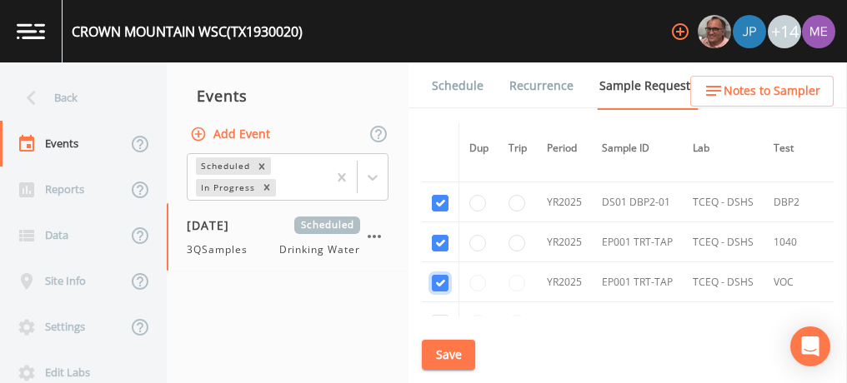
checkbox input "true"
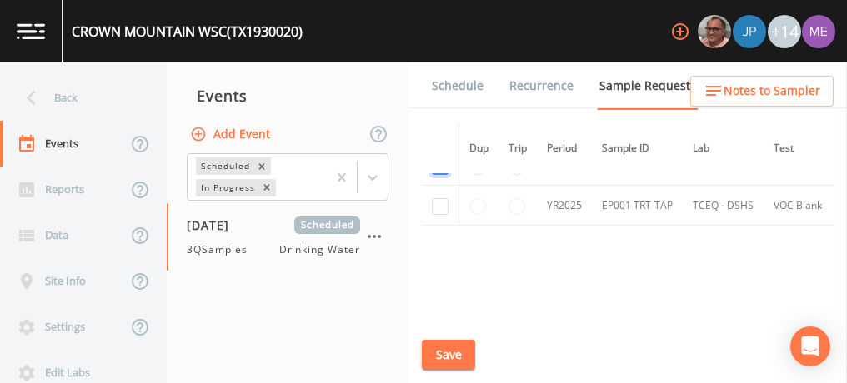
scroll to position [1068, 0]
checkbox input "true"
click at [454, 348] on button "Save" at bounding box center [448, 355] width 53 height 31
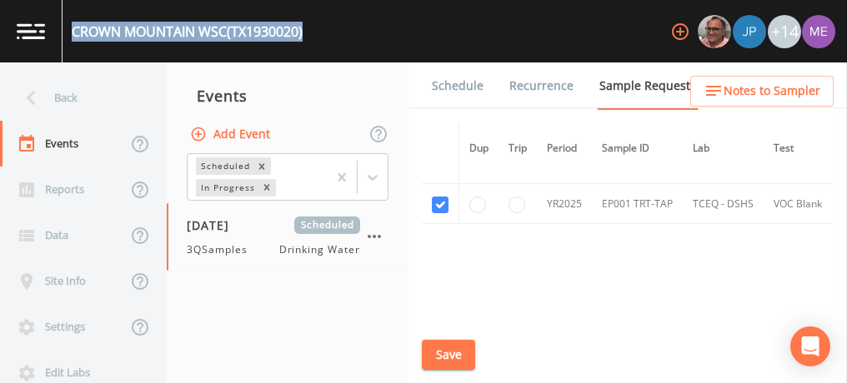
drag, startPoint x: 72, startPoint y: 29, endPoint x: 312, endPoint y: 35, distance: 240.1
click at [312, 35] on div "CROWN MOUNTAIN WSC (TX1930020) +14" at bounding box center [423, 31] width 847 height 63
copy div "CROWN MOUNTAIN WSC (TX1930020)"
click at [464, 88] on link "Schedule" at bounding box center [457, 86] width 57 height 47
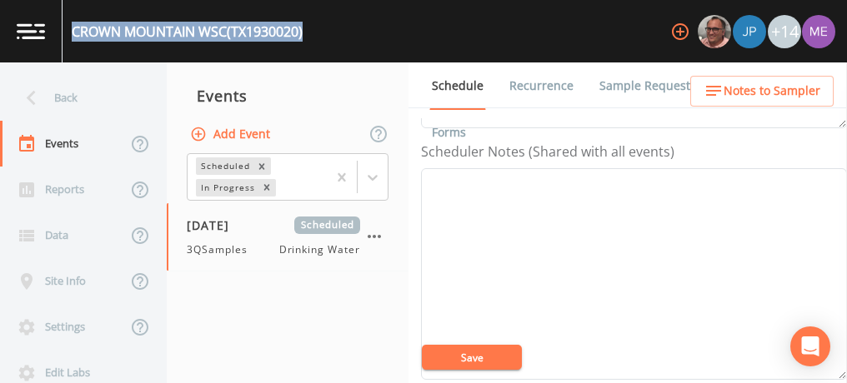
scroll to position [438, 0]
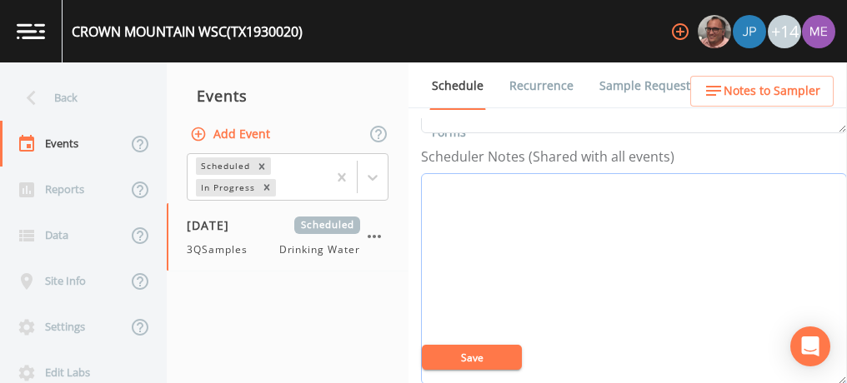
click at [433, 180] on textarea "Event Notes" at bounding box center [634, 279] width 426 height 212
paste textarea "[PHONE_NUMBER]"
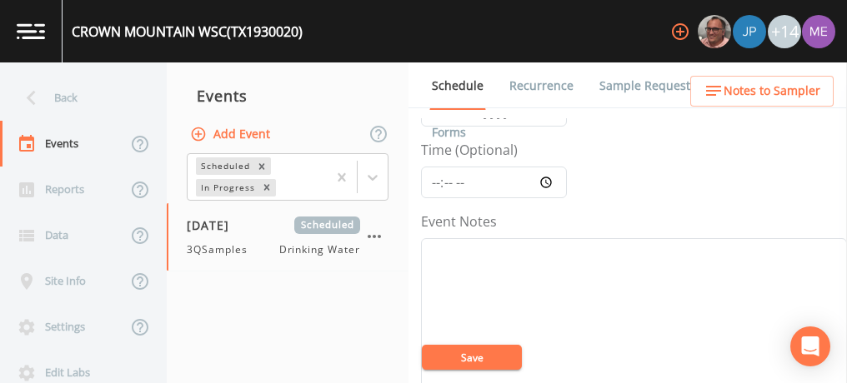
scroll to position [118, 0]
type textarea "[PERSON_NAME] [PHONE_NUMBER]"
click at [435, 182] on input "Time (Optional)" at bounding box center [494, 186] width 146 height 32
type input "13:00"
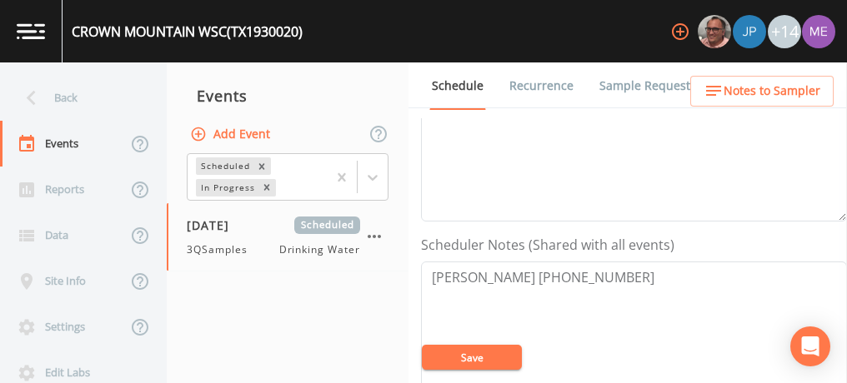
scroll to position [368, 0]
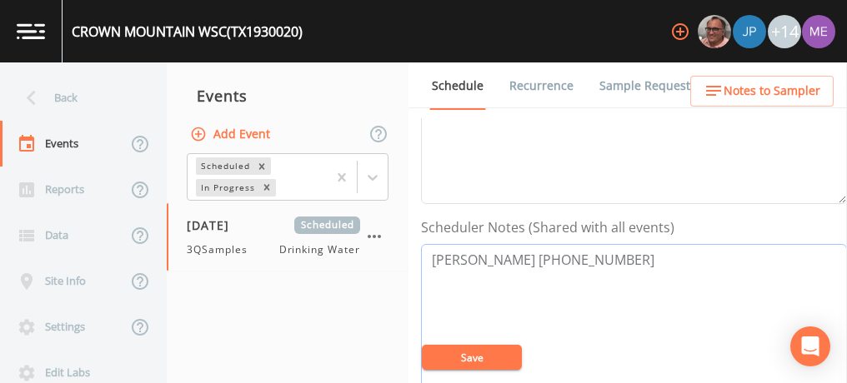
click at [624, 257] on textarea "[PERSON_NAME] [PHONE_NUMBER]" at bounding box center [634, 350] width 426 height 212
click at [454, 276] on textarea "[PERSON_NAME] [PHONE_NUMBER] 8305972530" at bounding box center [634, 350] width 426 height 212
click at [480, 276] on textarea "[PERSON_NAME] [PHONE_NUMBER] [PHONE_NUMBER]" at bounding box center [634, 350] width 426 height 212
click at [534, 282] on textarea "[PERSON_NAME] [PHONE_NUMBER] [PHONE_NUMBER]" at bounding box center [634, 350] width 426 height 212
click at [492, 314] on textarea "[PERSON_NAME] [PHONE_NUMBER] [PHONE_NUMBER] bod5cmw c@gmail.ox" at bounding box center [634, 350] width 426 height 212
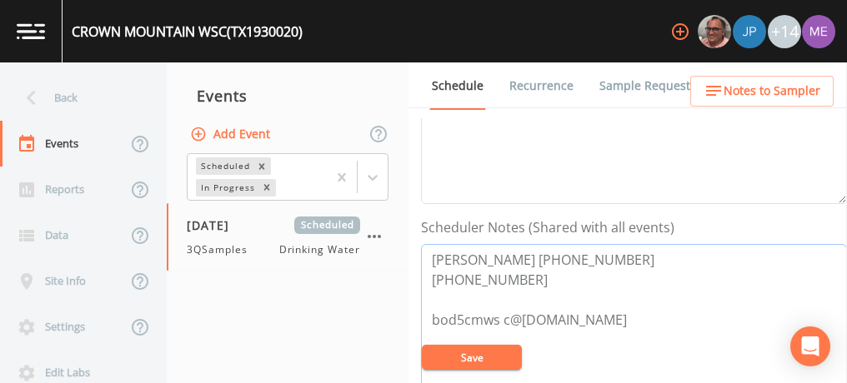
click at [503, 318] on textarea "[PERSON_NAME] [PHONE_NUMBER] [PHONE_NUMBER] bod5cmws c@[DOMAIN_NAME]" at bounding box center [634, 350] width 426 height 212
type textarea "[PERSON_NAME] [PHONE_NUMBER] [PHONE_NUMBER] [EMAIL_ADDRESS][DOMAIN_NAME]"
click at [658, 83] on link "Sample Requests" at bounding box center [648, 86] width 102 height 47
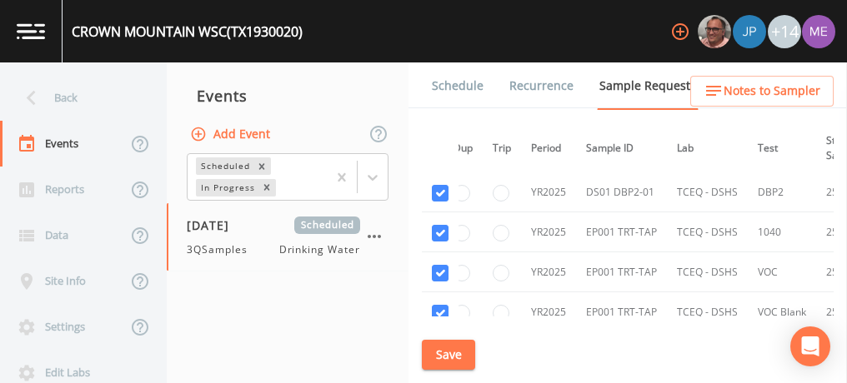
scroll to position [961, 16]
click at [458, 89] on link "Schedule" at bounding box center [457, 86] width 57 height 47
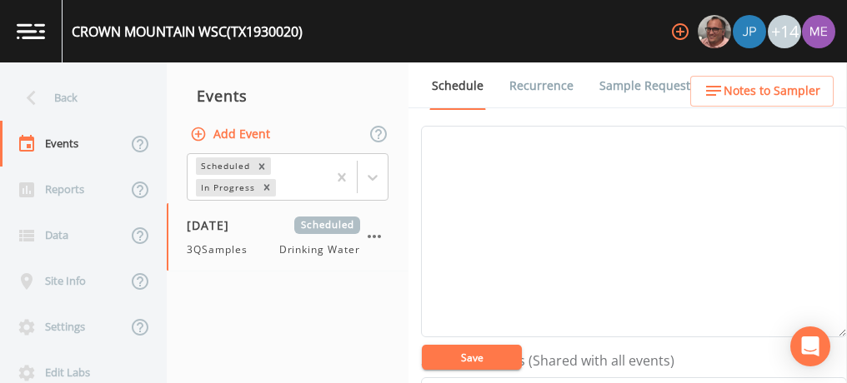
scroll to position [188, 0]
click at [615, 86] on link "Sample Requests" at bounding box center [648, 86] width 102 height 47
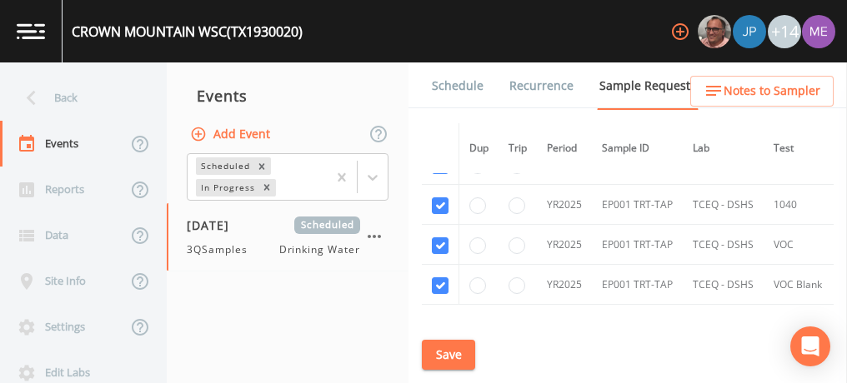
scroll to position [983, 0]
